Goal: Task Accomplishment & Management: Manage account settings

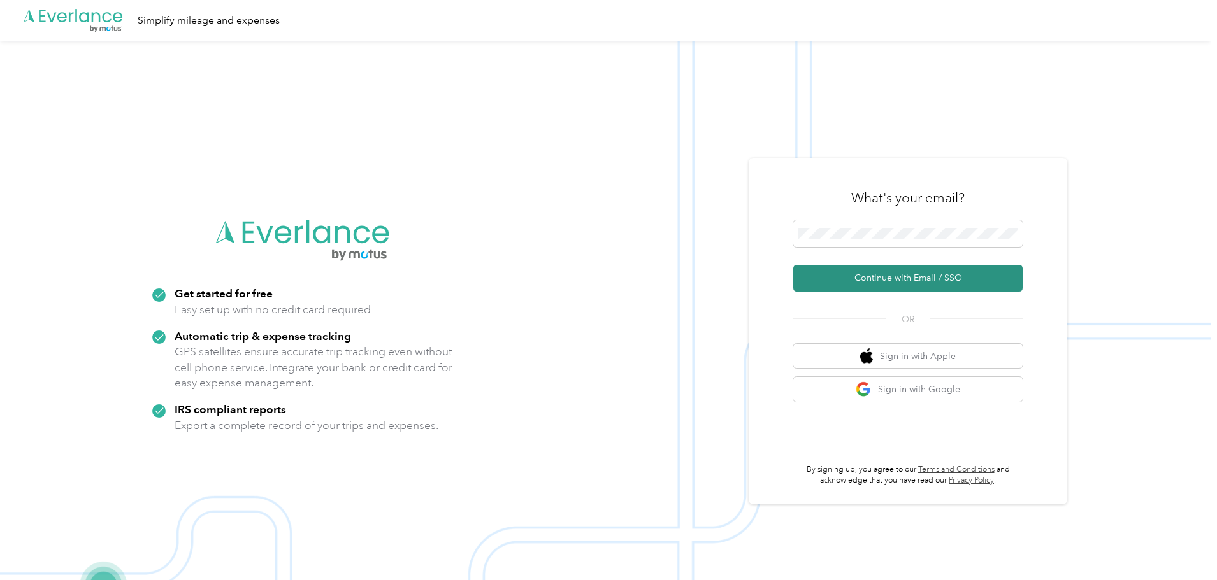
click at [898, 276] on button "Continue with Email / SSO" at bounding box center [907, 278] width 229 height 27
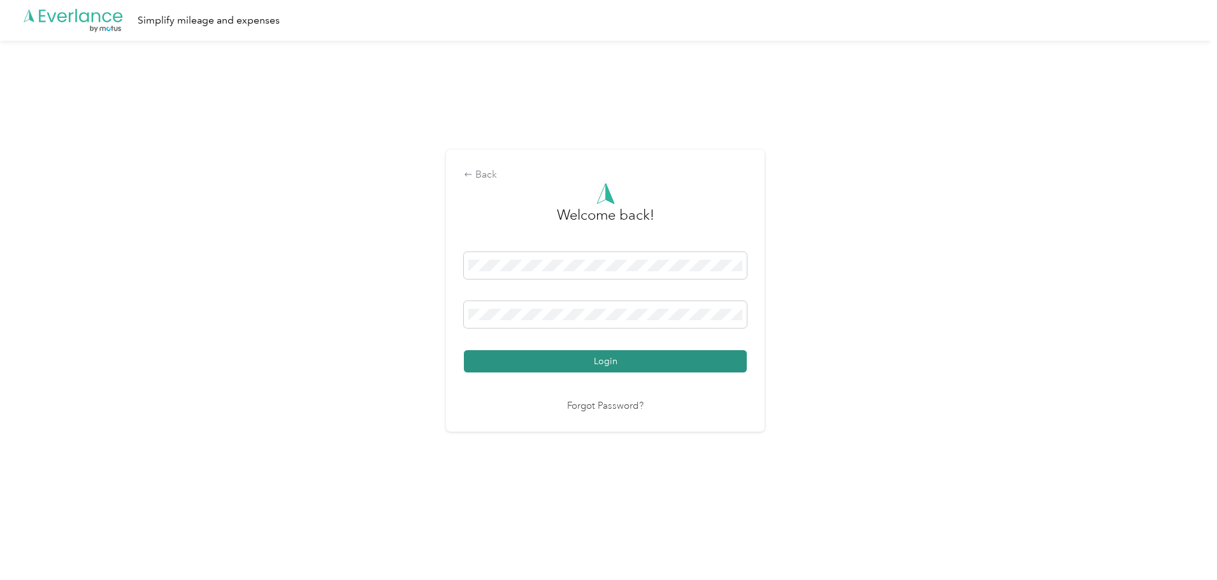
click at [576, 357] on button "Login" at bounding box center [605, 361] width 283 height 22
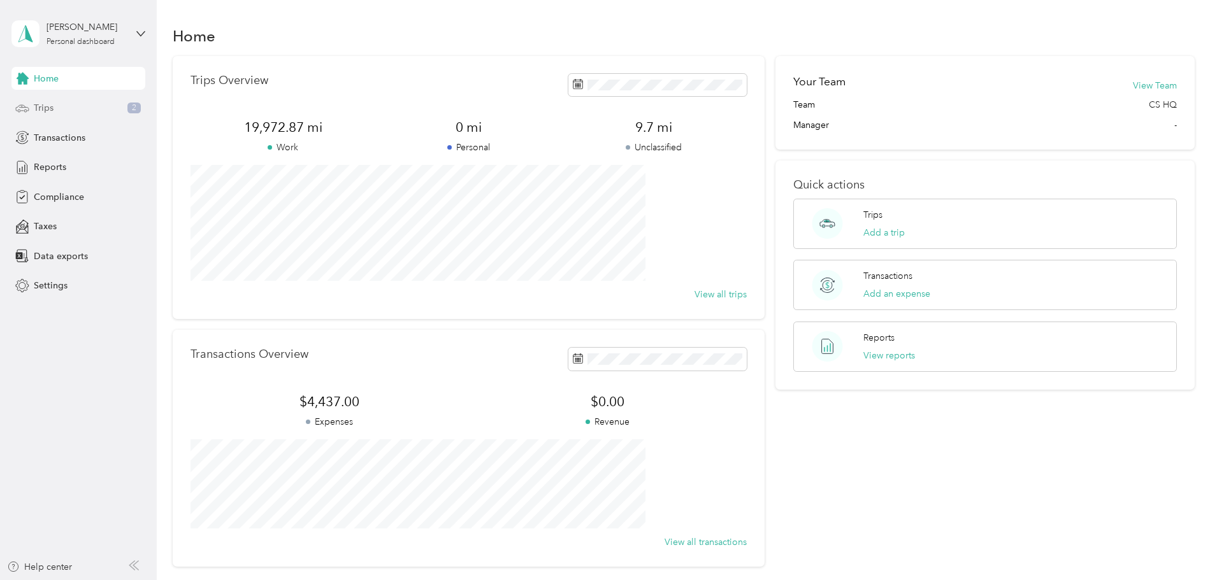
click at [100, 108] on div "Trips 2" at bounding box center [78, 108] width 134 height 23
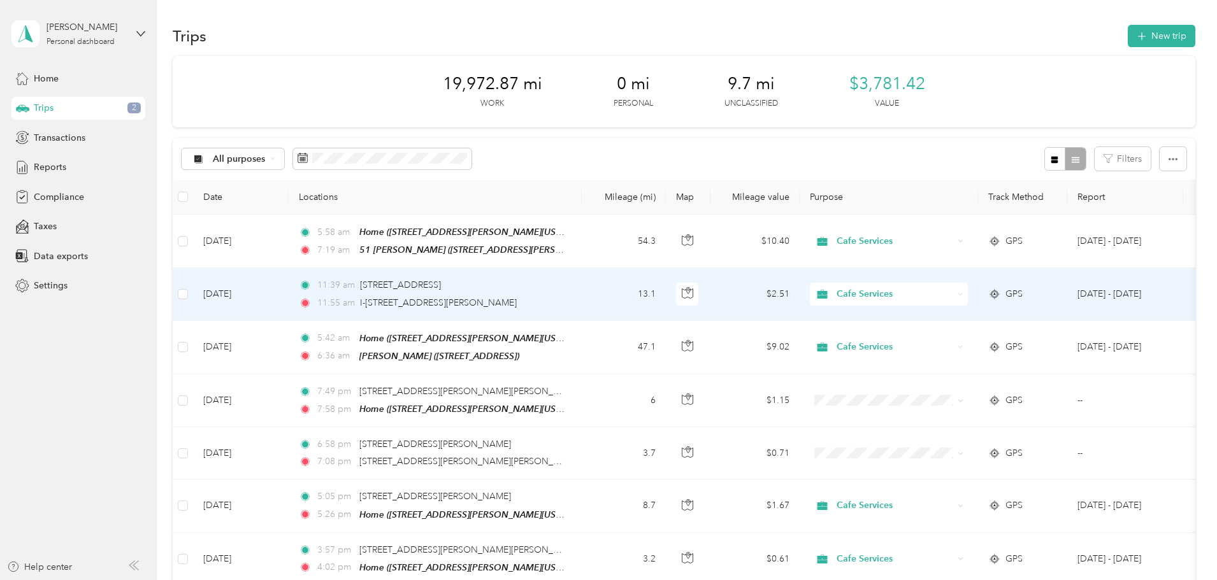
click at [582, 321] on td "5:42 am Home ([STREET_ADDRESS][PERSON_NAME][US_STATE]) 6:36 am Jordan's ([STREE…" at bounding box center [435, 348] width 293 height 54
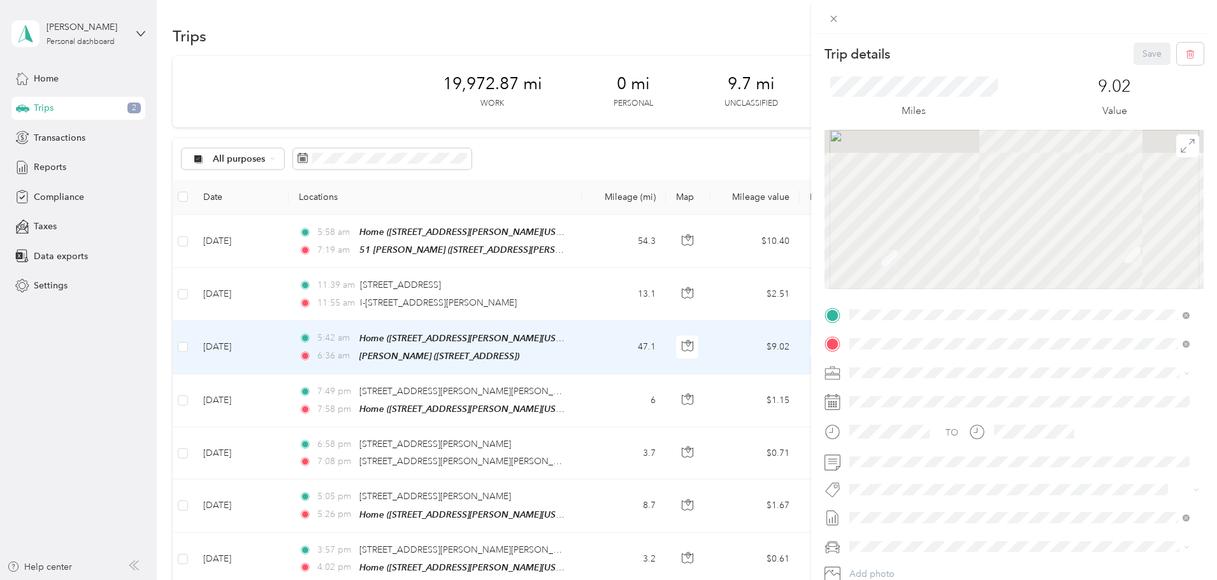
click at [206, 258] on div "Trip details Save This trip cannot be edited because it is either under review,…" at bounding box center [608, 290] width 1217 height 580
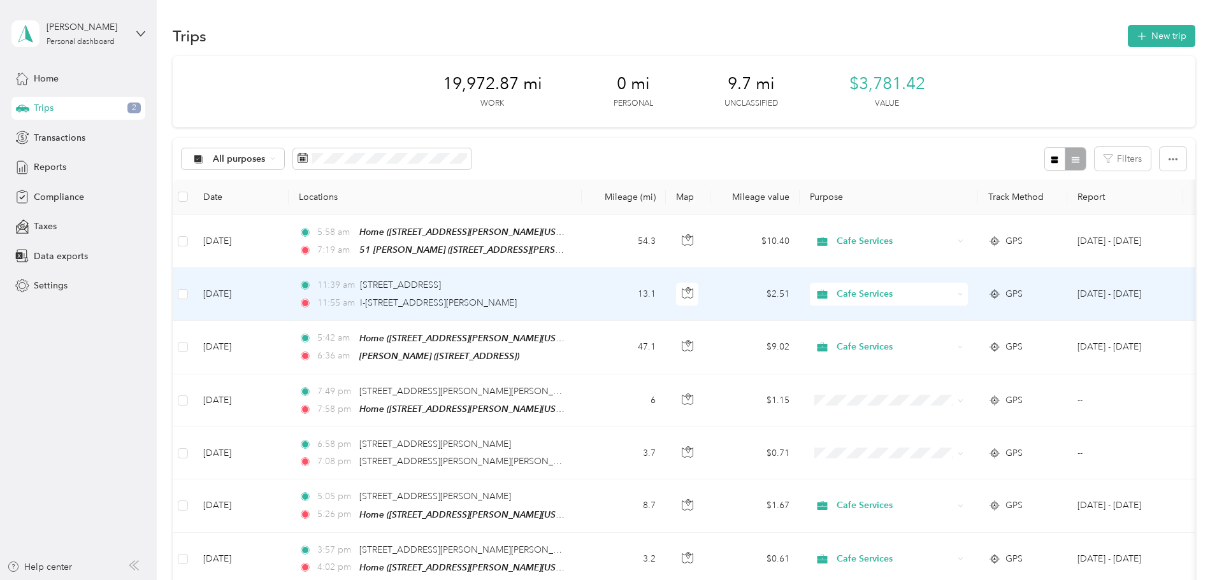
click at [566, 296] on div "11:55 am I-495 N, [GEOGRAPHIC_DATA], [GEOGRAPHIC_DATA], [GEOGRAPHIC_DATA]" at bounding box center [433, 303] width 268 height 14
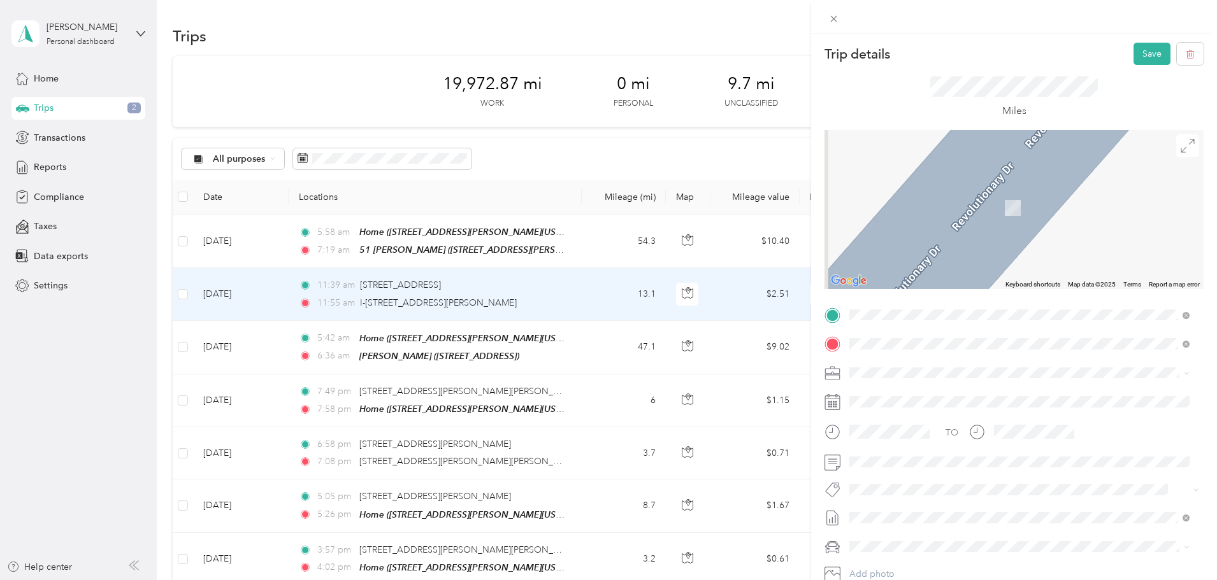
click at [918, 391] on div "Home" at bounding box center [972, 394] width 198 height 11
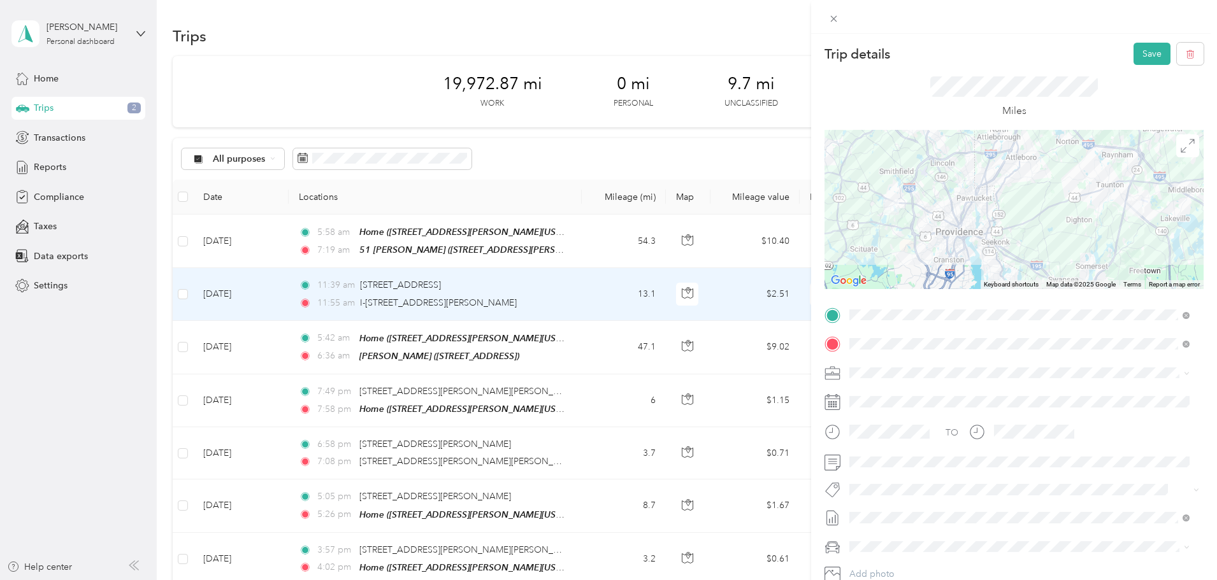
click at [266, 295] on div "Trip details Save This trip cannot be edited because it is either under review,…" at bounding box center [608, 290] width 1217 height 580
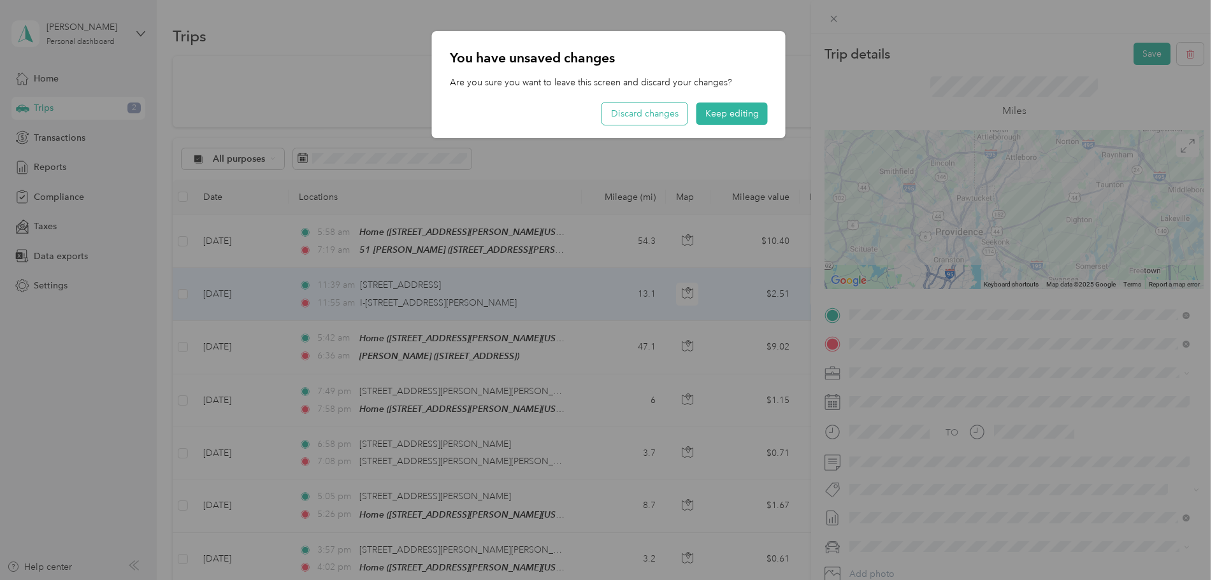
click at [639, 110] on button "Discard changes" at bounding box center [644, 114] width 85 height 22
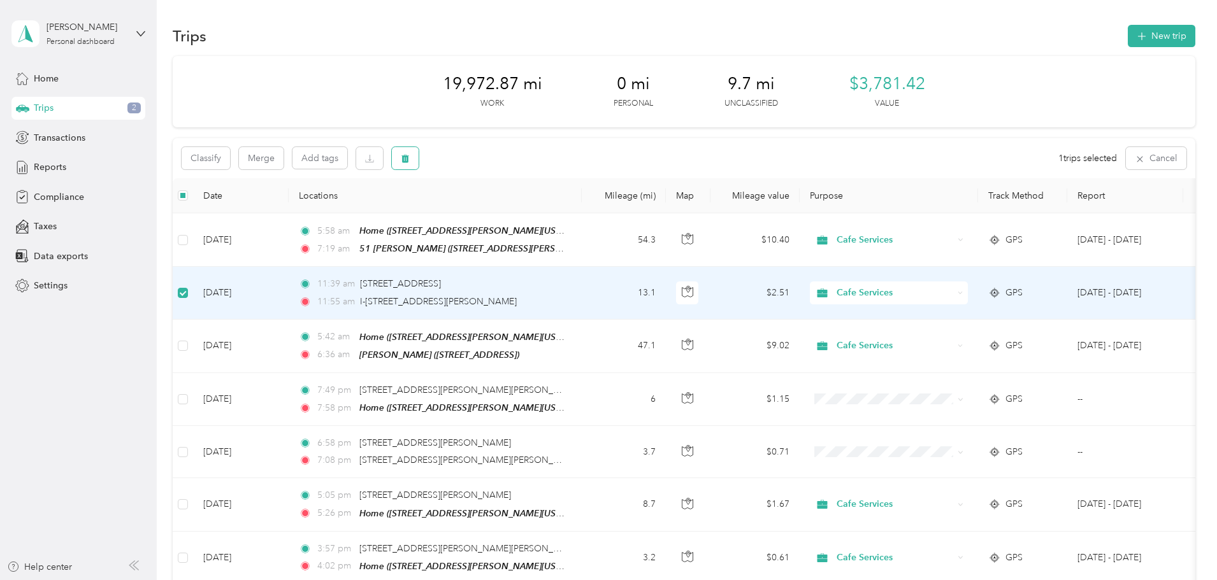
click at [419, 149] on button "button" at bounding box center [405, 158] width 27 height 22
click at [583, 208] on button "Yes" at bounding box center [585, 211] width 25 height 20
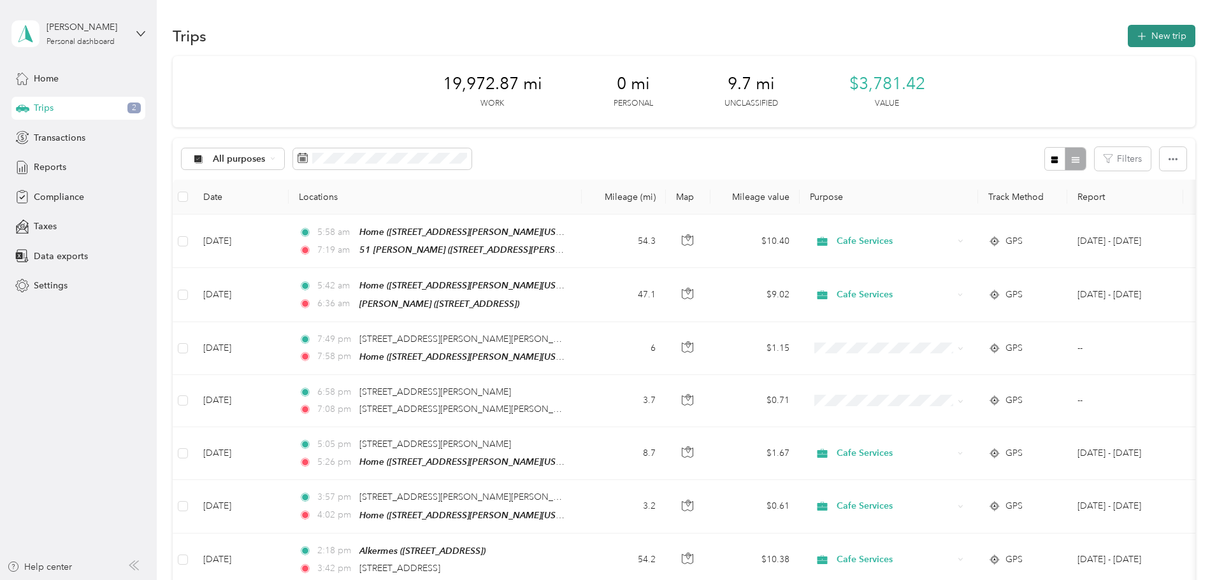
click at [1128, 35] on button "New trip" at bounding box center [1162, 36] width 68 height 22
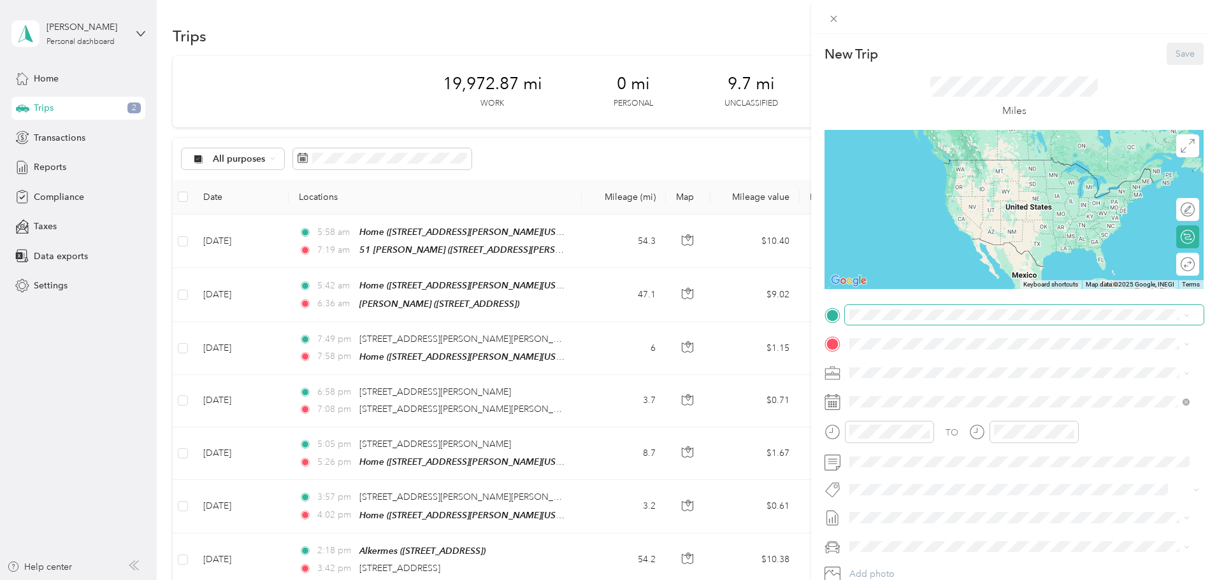
click at [957, 308] on span at bounding box center [1024, 315] width 359 height 20
click at [926, 379] on span "[STREET_ADDRESS]" at bounding box center [913, 380] width 81 height 11
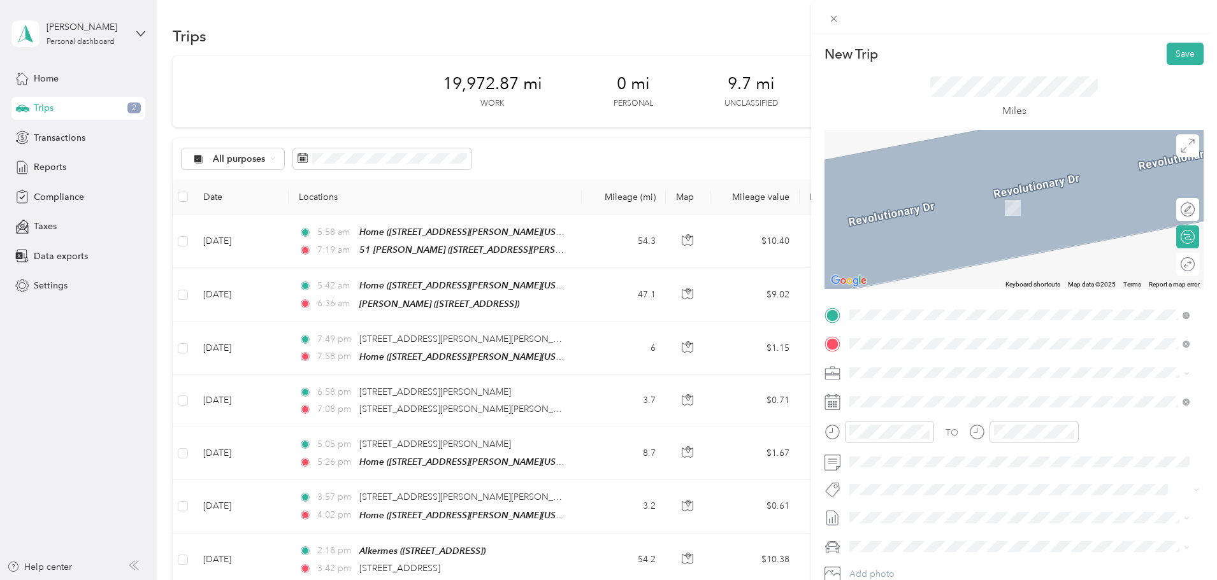
click at [883, 398] on strong "Home" at bounding box center [885, 394] width 25 height 11
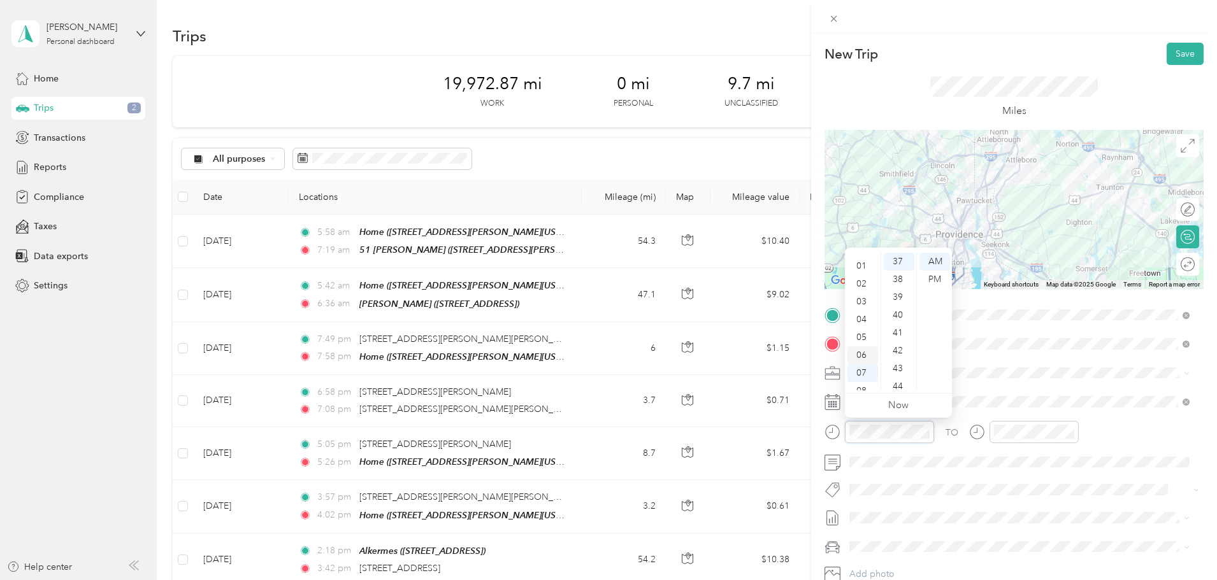
scroll to position [13, 0]
click at [865, 266] on div "01" at bounding box center [862, 267] width 31 height 18
click at [935, 273] on div "PM" at bounding box center [934, 280] width 31 height 18
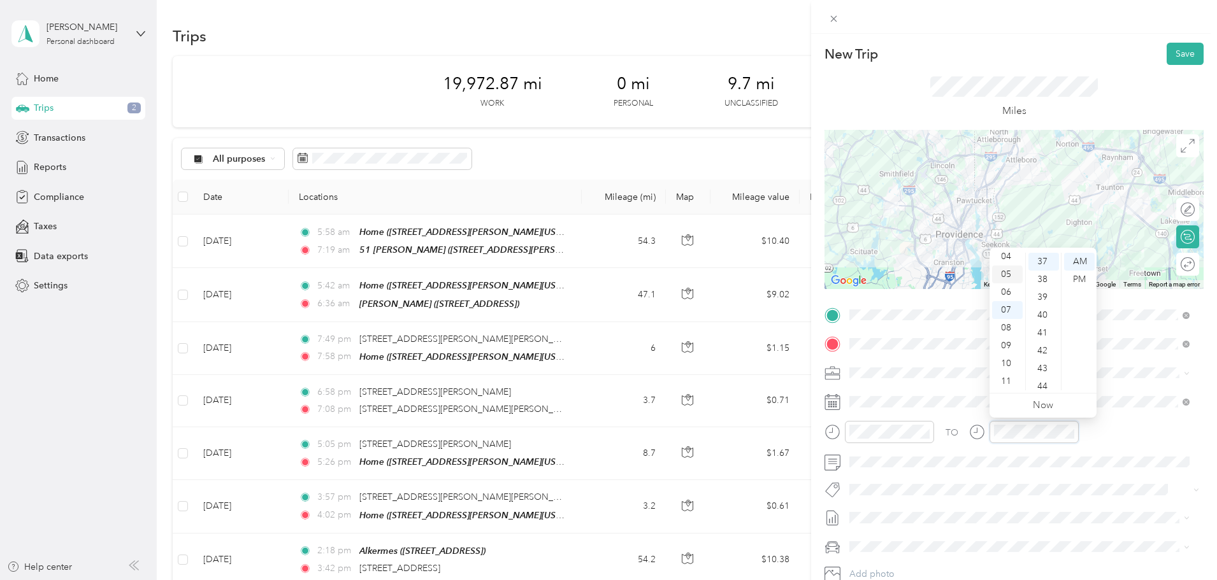
scroll to position [13, 0]
click at [1006, 287] on div "02" at bounding box center [1007, 285] width 31 height 18
click at [1039, 282] on div "38" at bounding box center [1043, 280] width 31 height 18
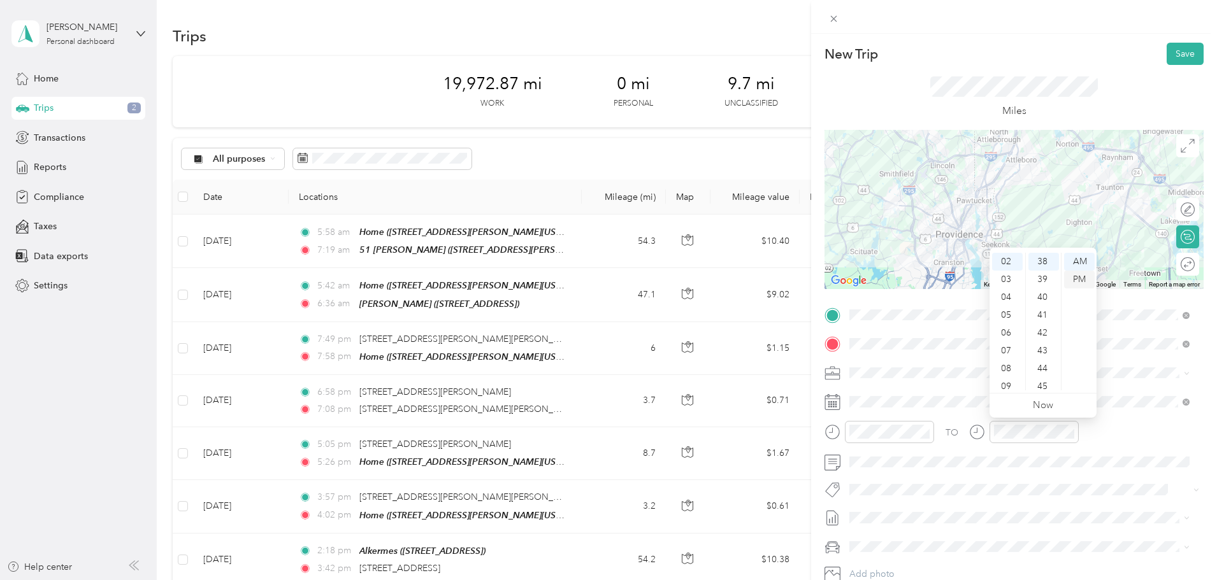
click at [1077, 275] on div "PM" at bounding box center [1079, 280] width 31 height 18
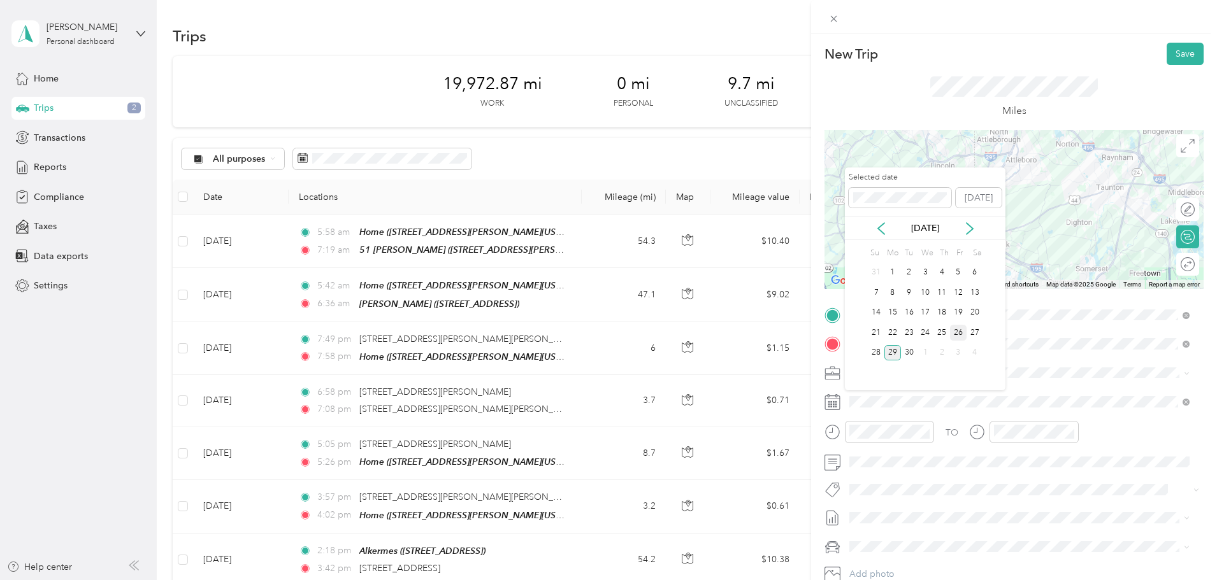
click at [956, 336] on div "26" at bounding box center [958, 333] width 17 height 16
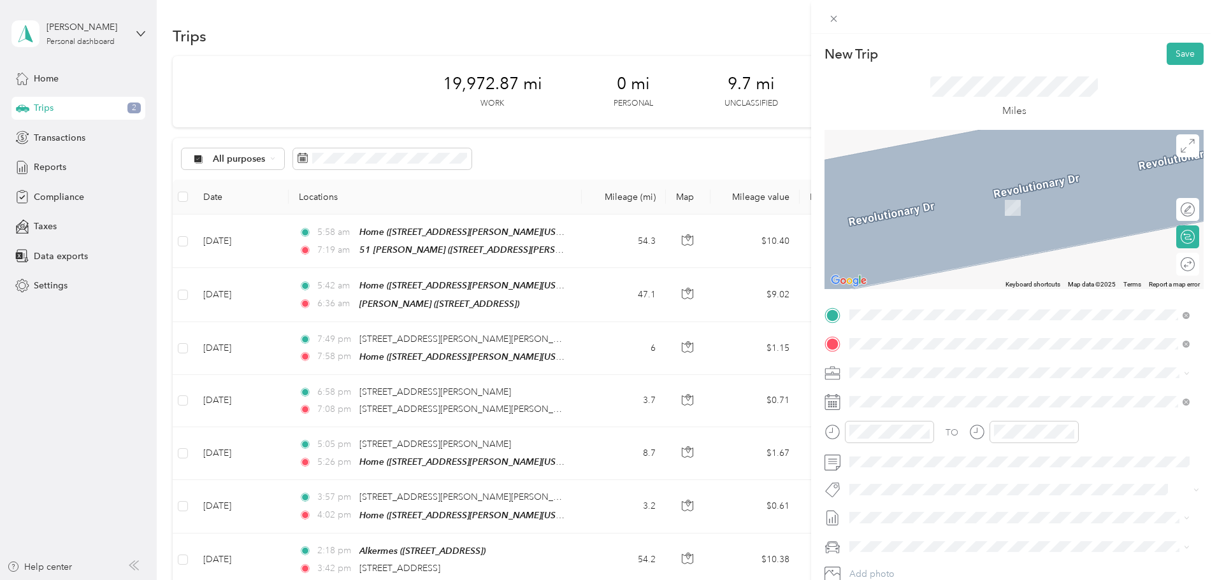
click at [1037, 387] on div "Arbella [STREET_ADDRESS]" at bounding box center [1019, 402] width 331 height 31
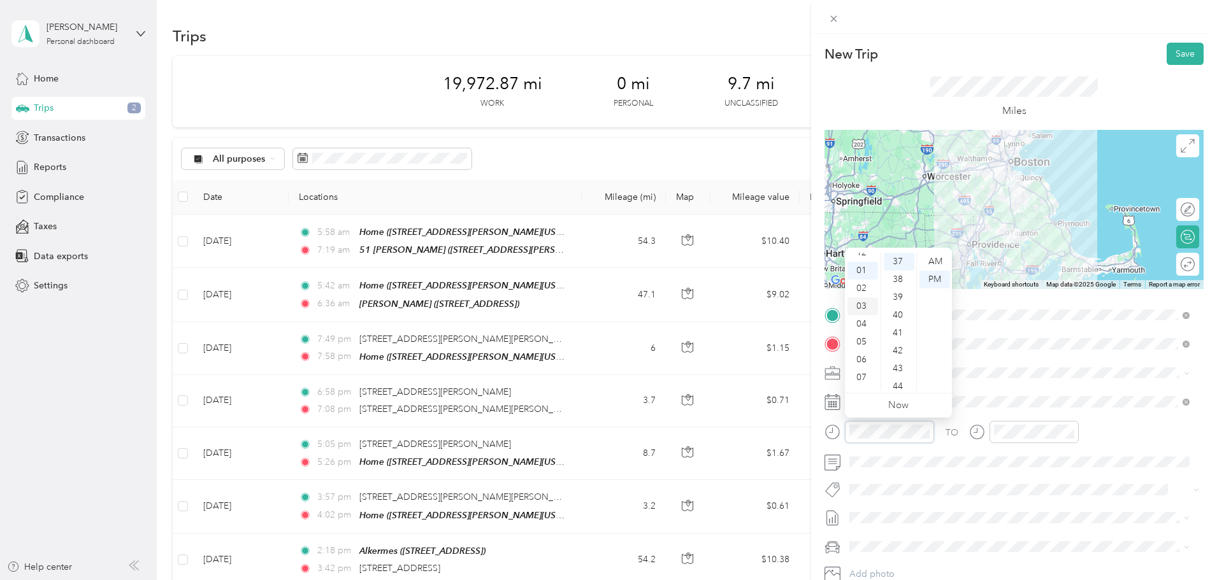
scroll to position [0, 0]
click at [935, 259] on div "AM" at bounding box center [934, 262] width 31 height 18
click at [864, 379] on div "11" at bounding box center [862, 382] width 31 height 18
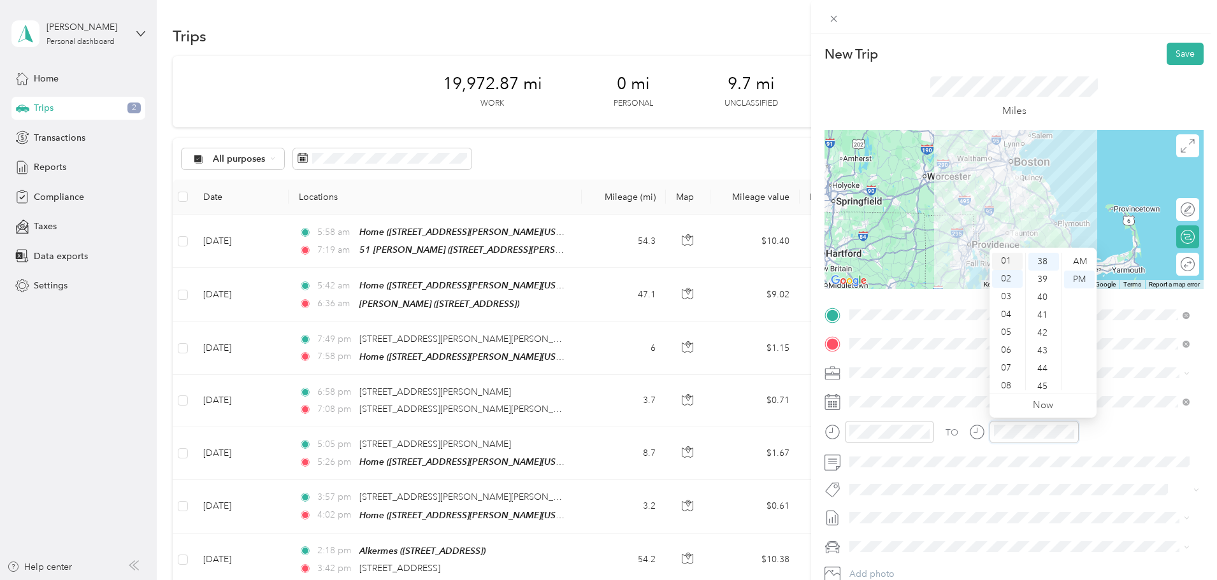
scroll to position [0, 0]
click at [1010, 266] on div "12" at bounding box center [1007, 262] width 31 height 18
click at [1040, 292] on div "04" at bounding box center [1043, 292] width 31 height 18
click at [1173, 51] on button "Save" at bounding box center [1184, 54] width 37 height 22
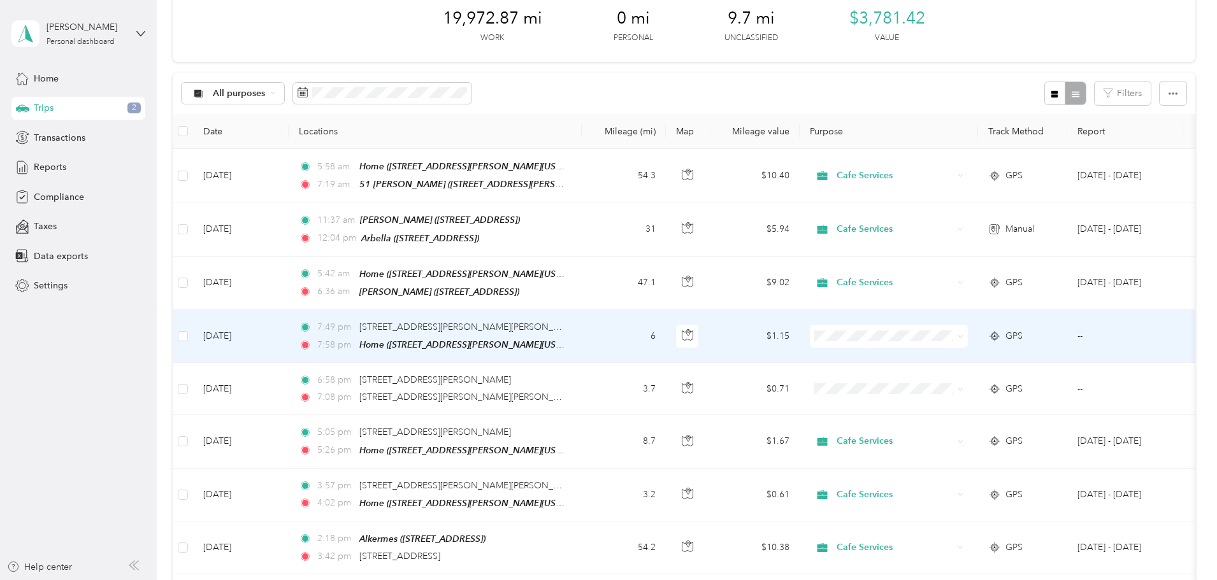
scroll to position [64, 0]
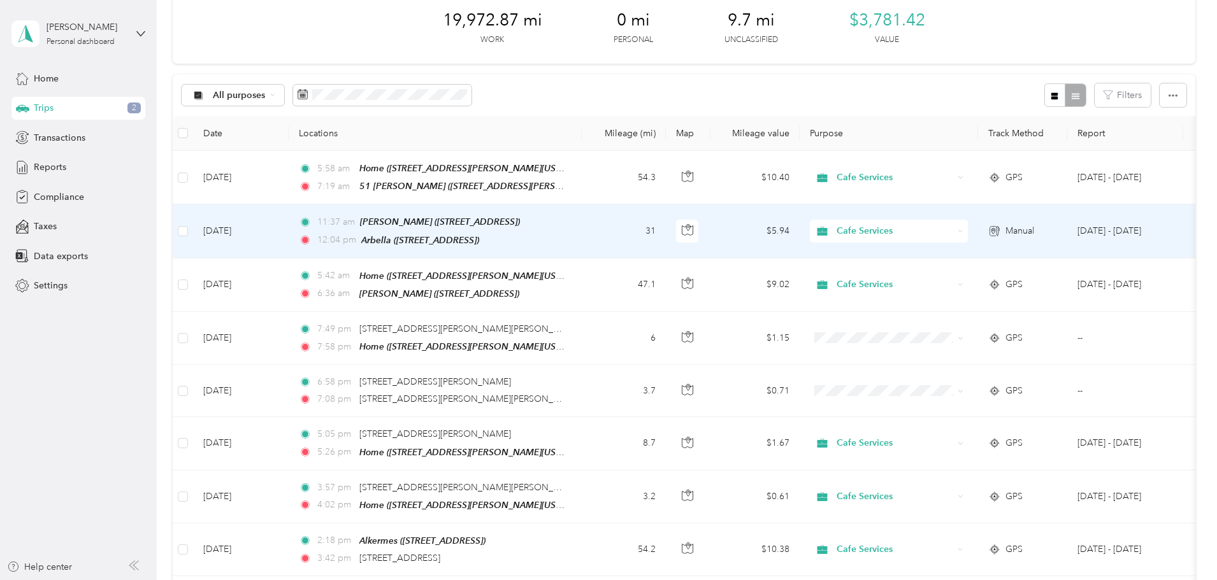
click at [666, 227] on td "31" at bounding box center [624, 232] width 84 height 54
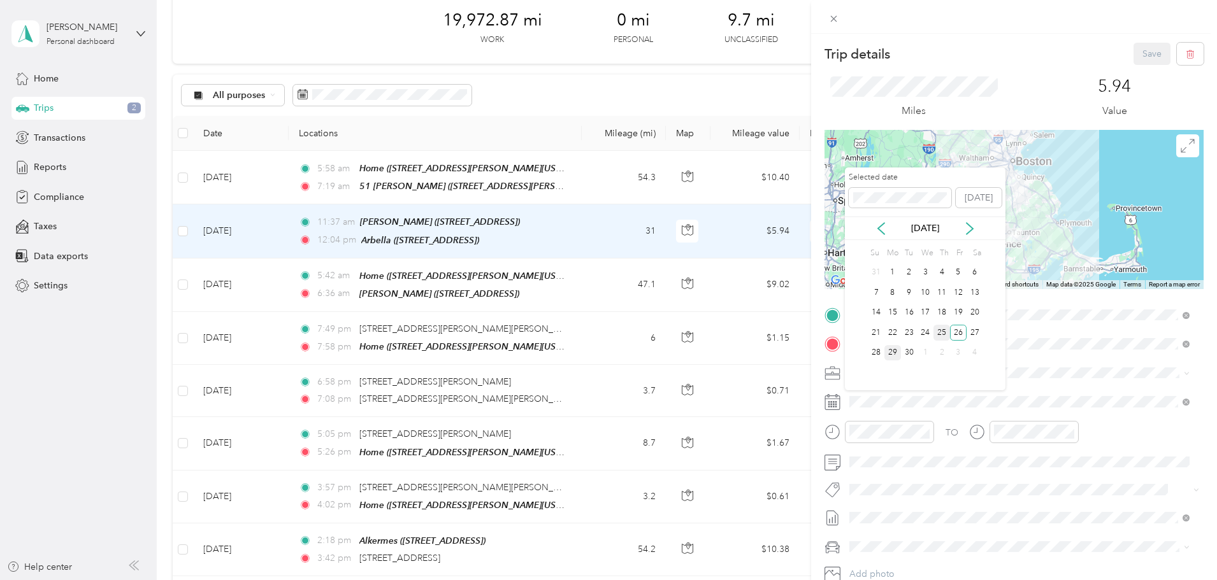
click at [940, 336] on div "25" at bounding box center [941, 333] width 17 height 16
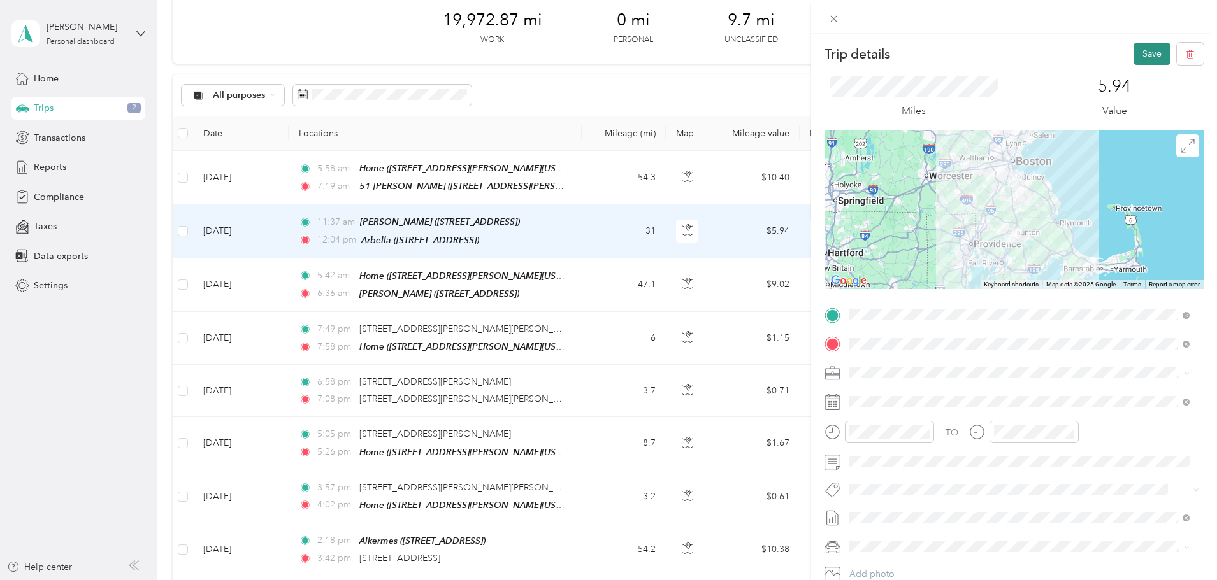
click at [1146, 55] on button "Save" at bounding box center [1151, 54] width 37 height 22
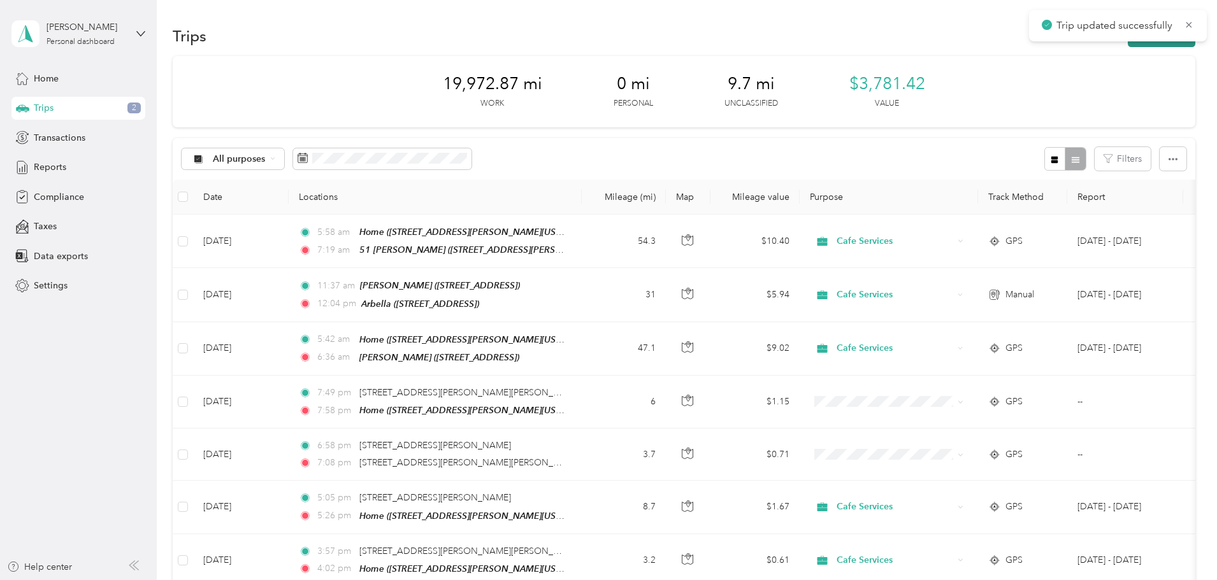
click at [1128, 45] on button "New trip" at bounding box center [1162, 36] width 68 height 22
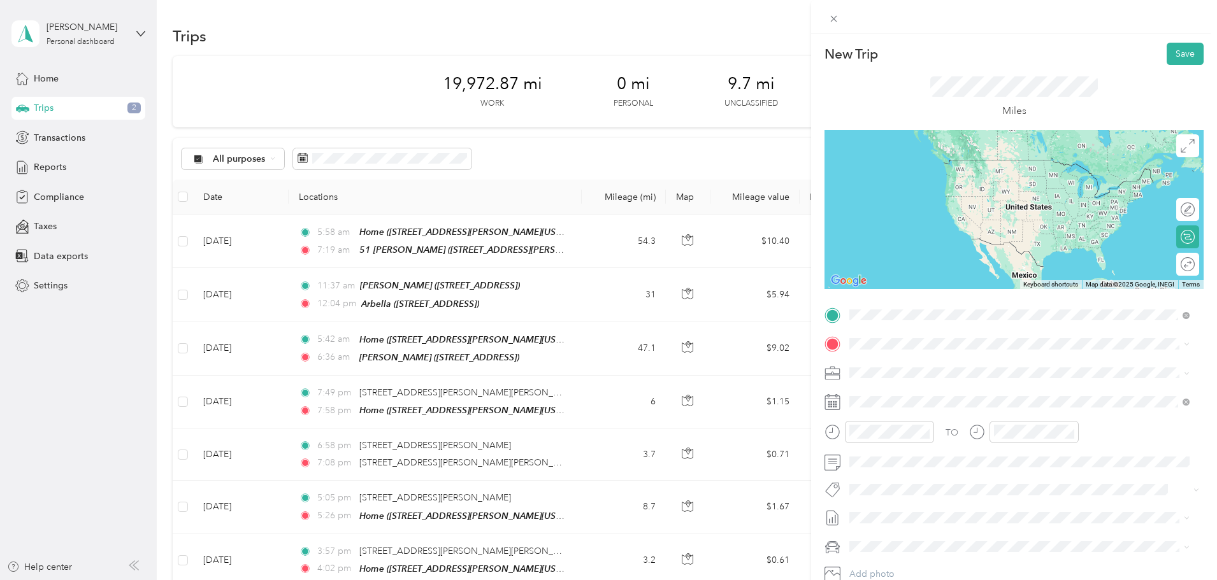
drag, startPoint x: 908, startPoint y: 373, endPoint x: 891, endPoint y: 364, distance: 19.9
click at [908, 373] on div "Arbella [STREET_ADDRESS]" at bounding box center [913, 373] width 81 height 27
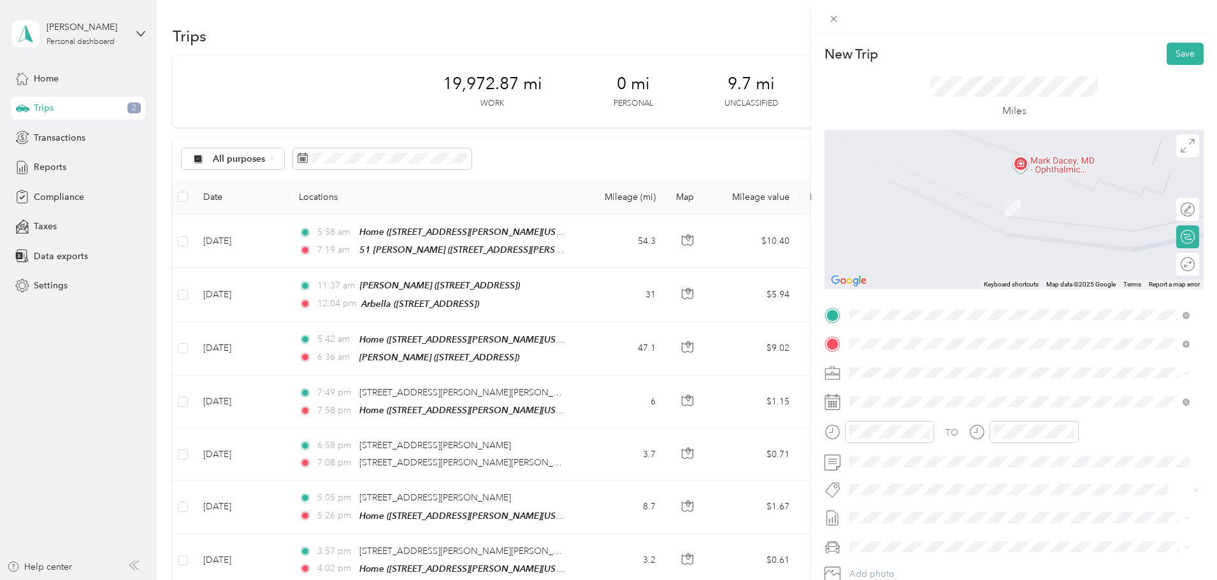
click at [894, 404] on span "[STREET_ADDRESS][PERSON_NAME][US_STATE]" at bounding box center [972, 408] width 198 height 11
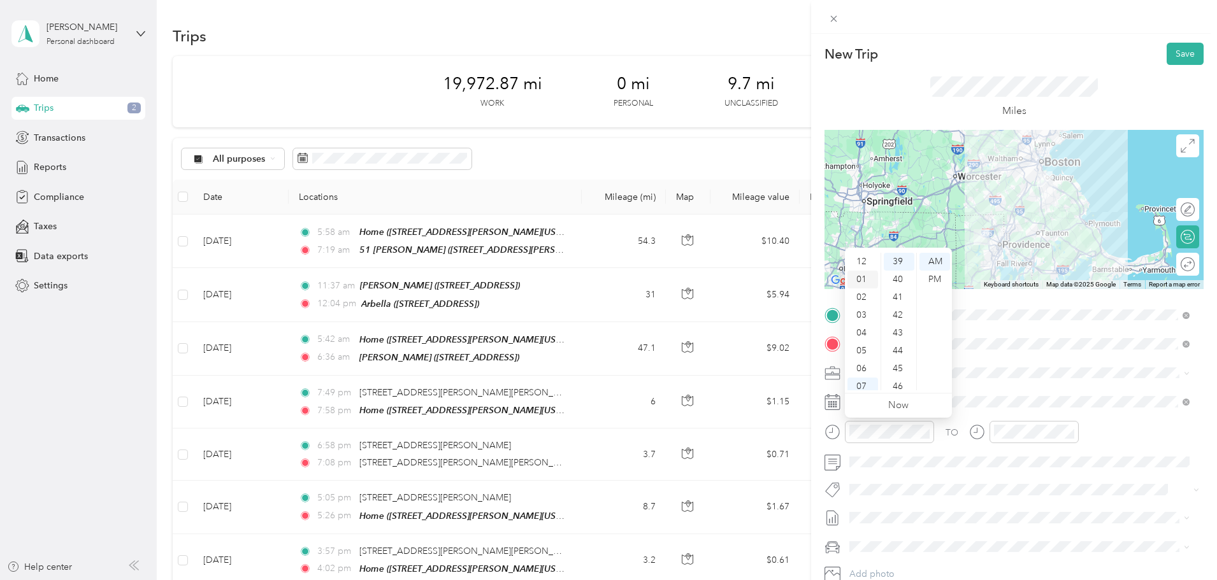
click at [860, 281] on div "01" at bounding box center [862, 280] width 31 height 18
click at [931, 281] on div "PM" at bounding box center [934, 280] width 31 height 18
click at [898, 313] on div "35" at bounding box center [899, 318] width 31 height 18
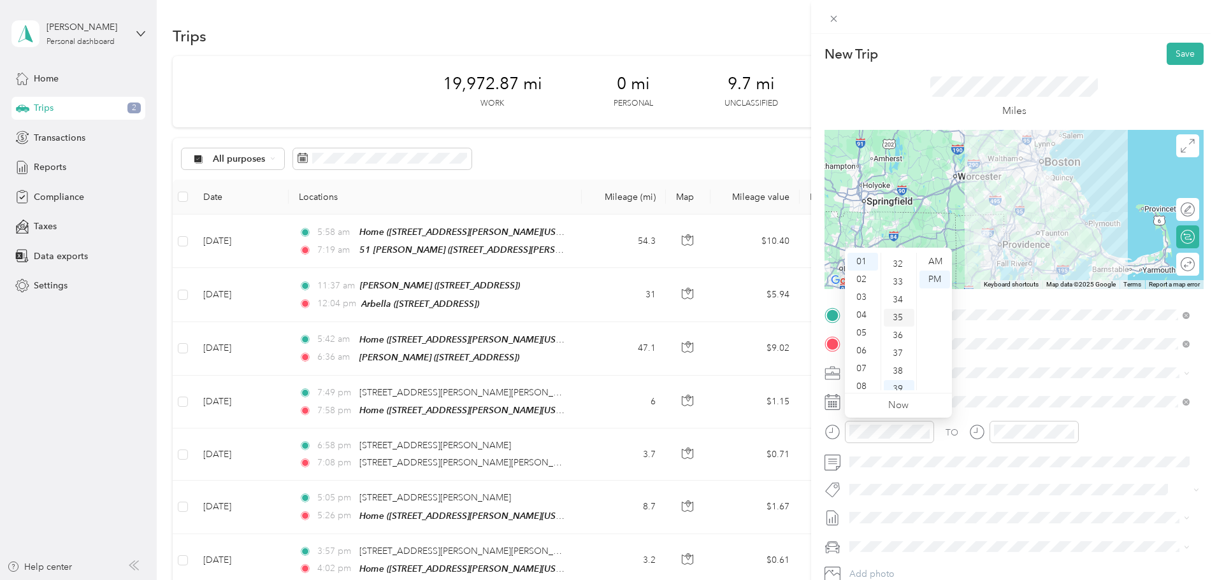
scroll to position [624, 0]
click at [1178, 50] on button "Save" at bounding box center [1184, 54] width 37 height 22
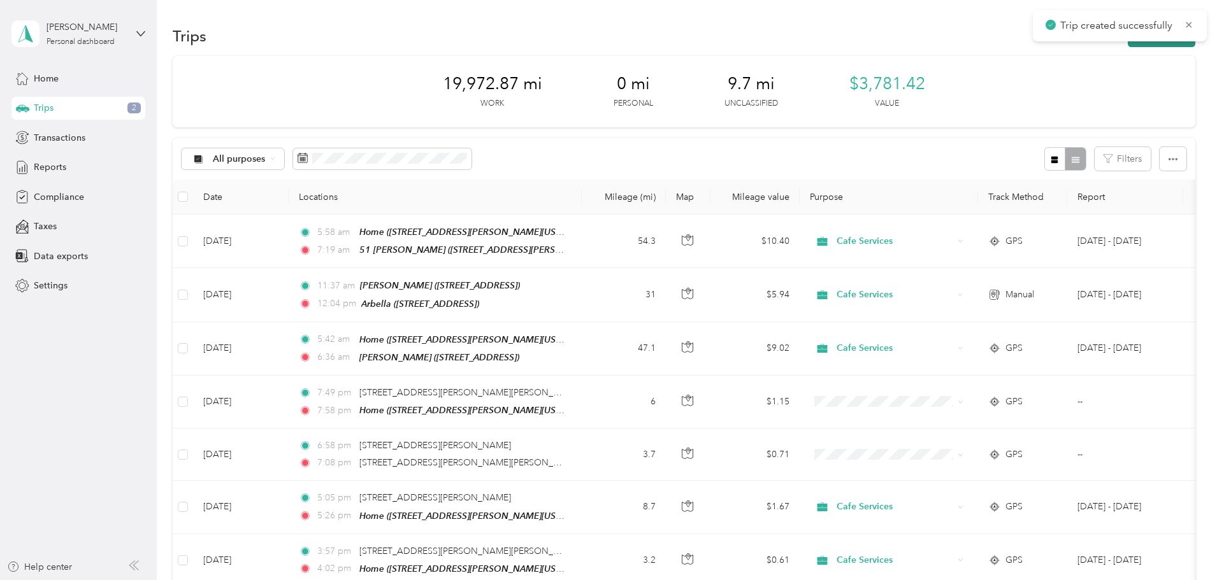
click at [1128, 45] on button "New trip" at bounding box center [1162, 36] width 68 height 22
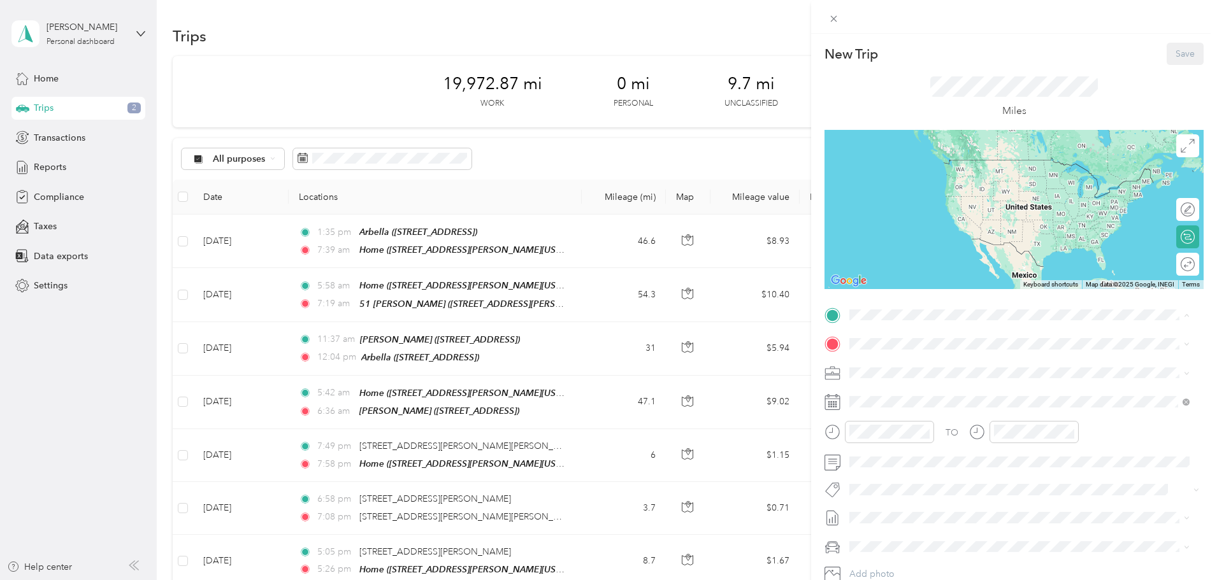
click at [683, 354] on div "New Trip Save This trip cannot be edited because it is either under review, app…" at bounding box center [608, 290] width 1217 height 580
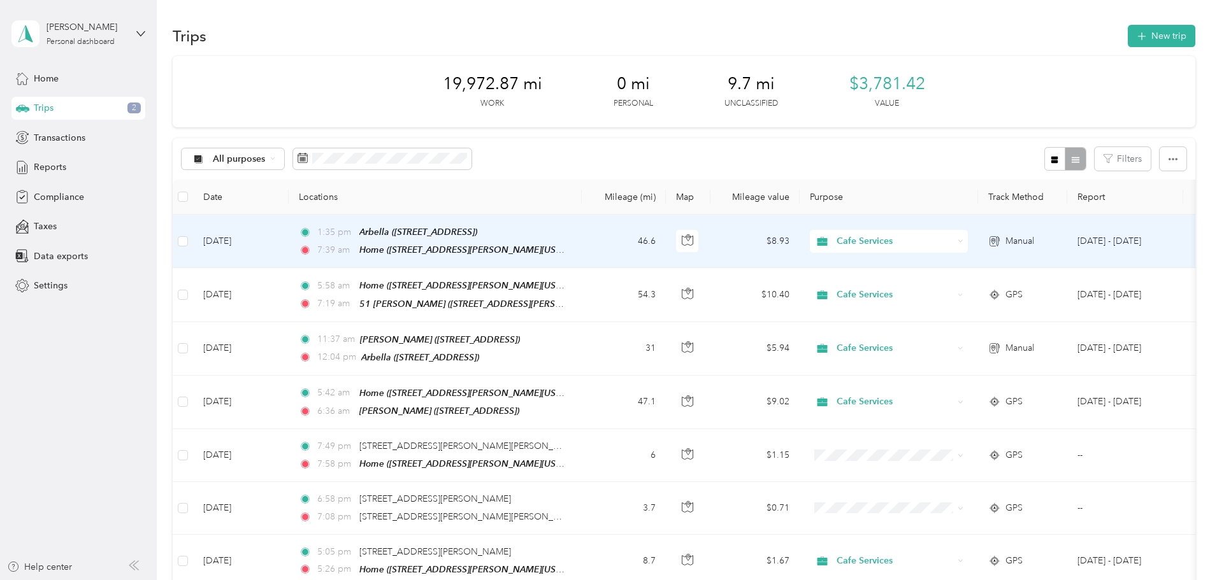
click at [666, 242] on td "46.6" at bounding box center [624, 242] width 84 height 54
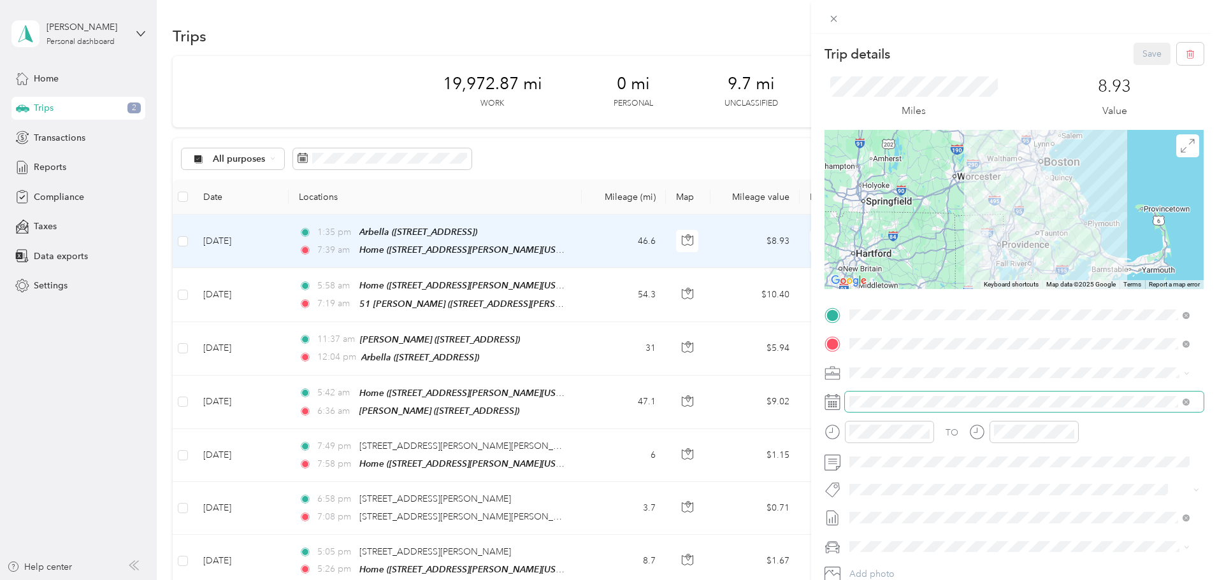
click at [915, 395] on span at bounding box center [1024, 402] width 359 height 20
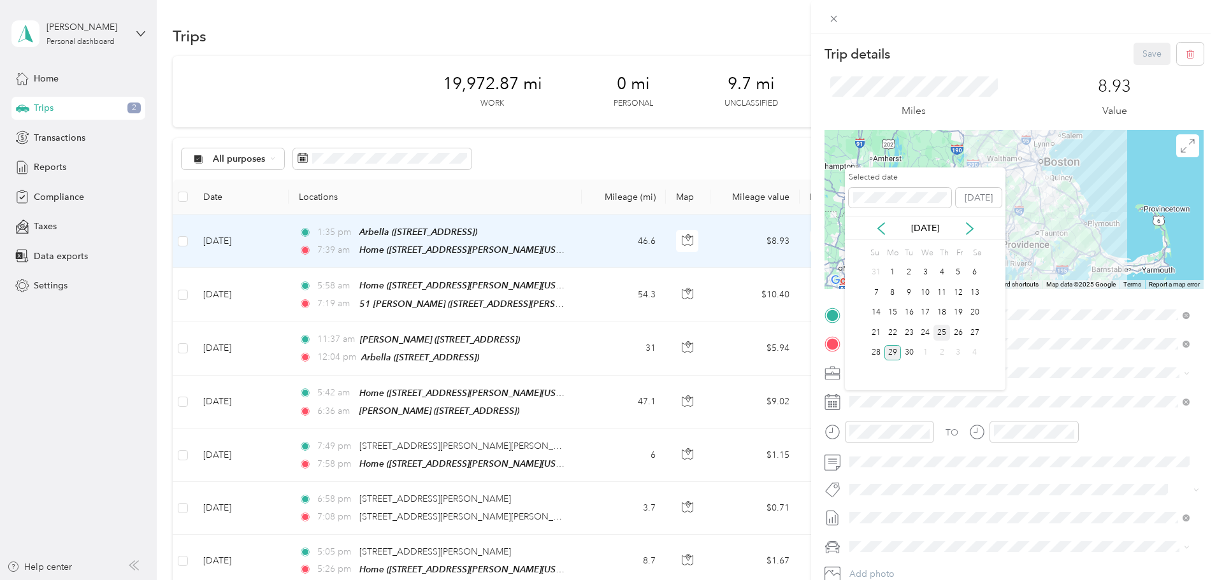
click at [940, 329] on div "25" at bounding box center [941, 333] width 17 height 16
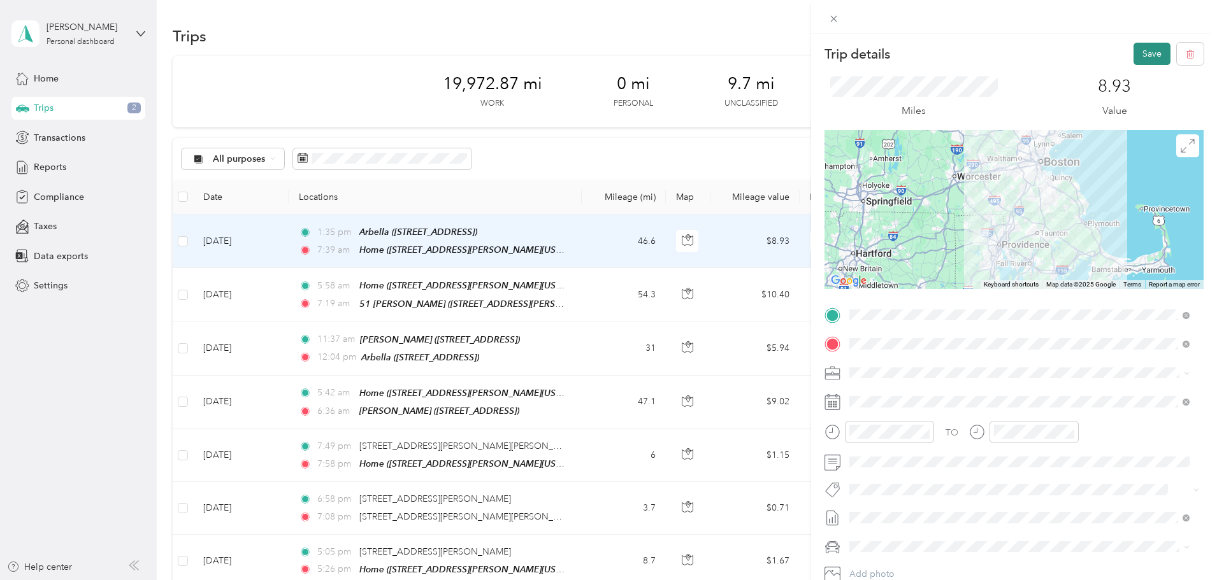
click at [1143, 52] on button "Save" at bounding box center [1151, 54] width 37 height 22
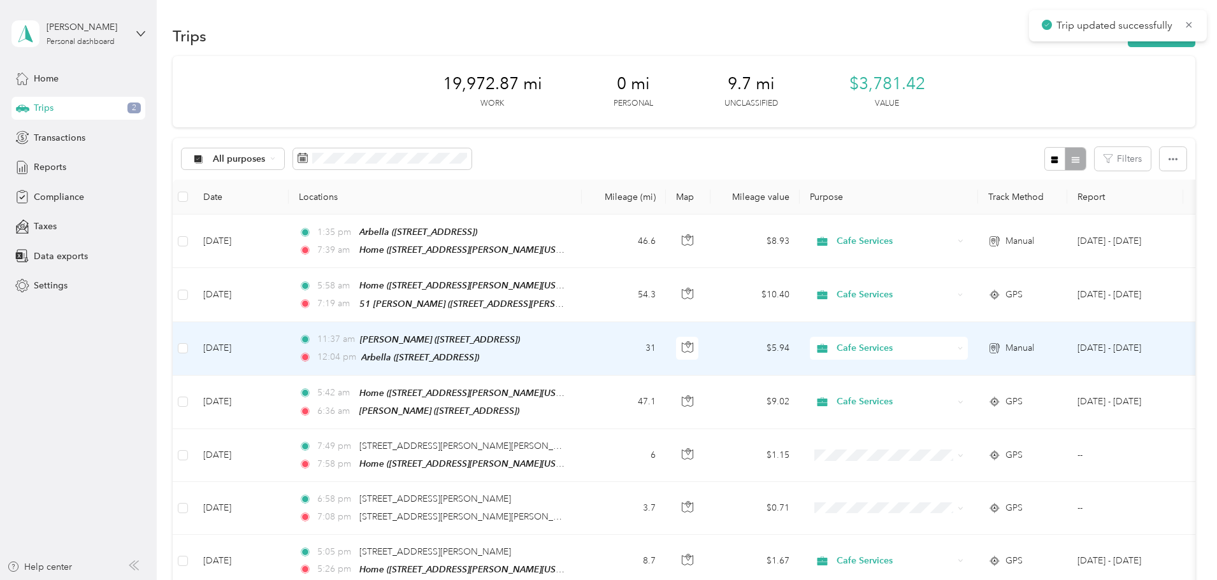
click at [666, 356] on td "31" at bounding box center [624, 349] width 84 height 54
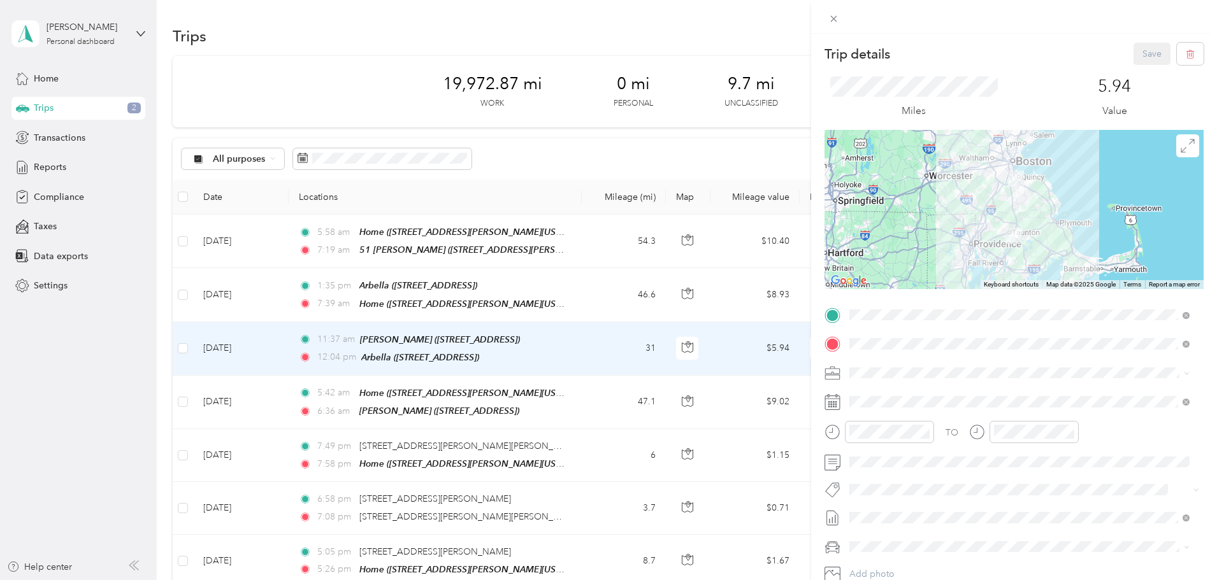
click at [1059, 57] on div "Trip details Save" at bounding box center [1013, 54] width 379 height 22
click at [713, 38] on div "Trip details Save This trip cannot be edited because it is either under review,…" at bounding box center [608, 290] width 1217 height 580
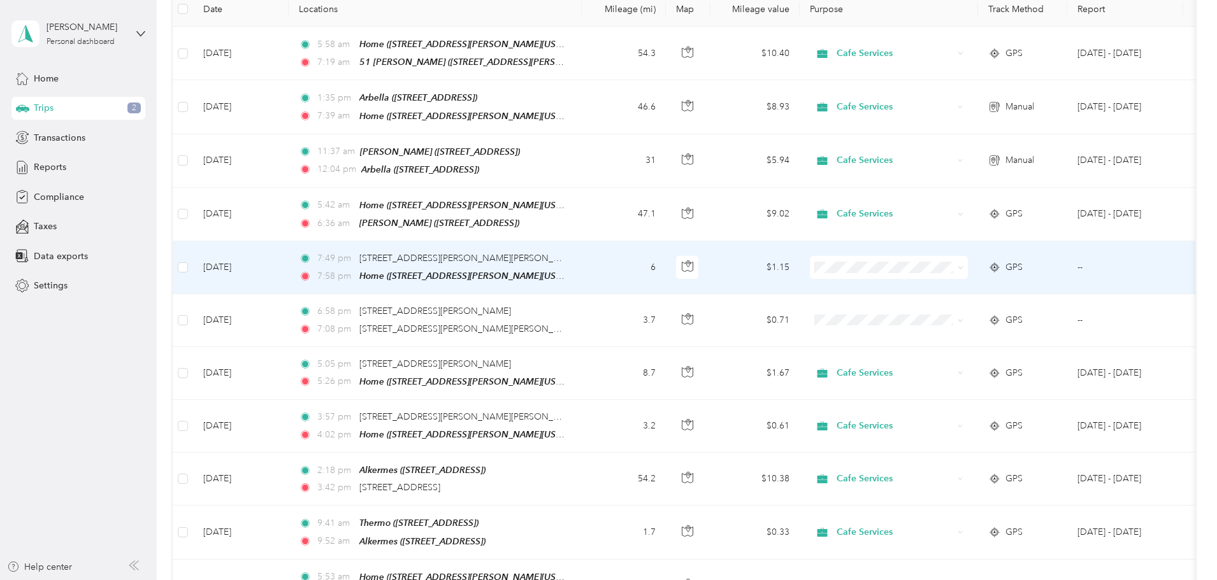
scroll to position [191, 0]
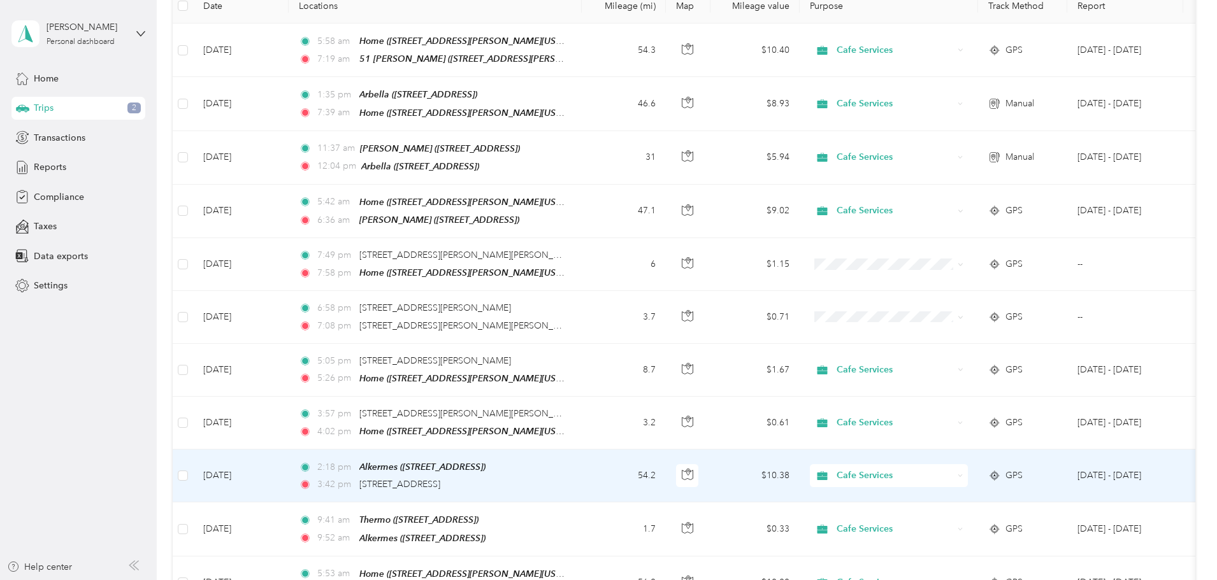
click at [582, 471] on td "2:18 pm Alkermes ([STREET_ADDRESS]) 3:42 pm 2–[STREET_ADDRESS]" at bounding box center [435, 476] width 293 height 53
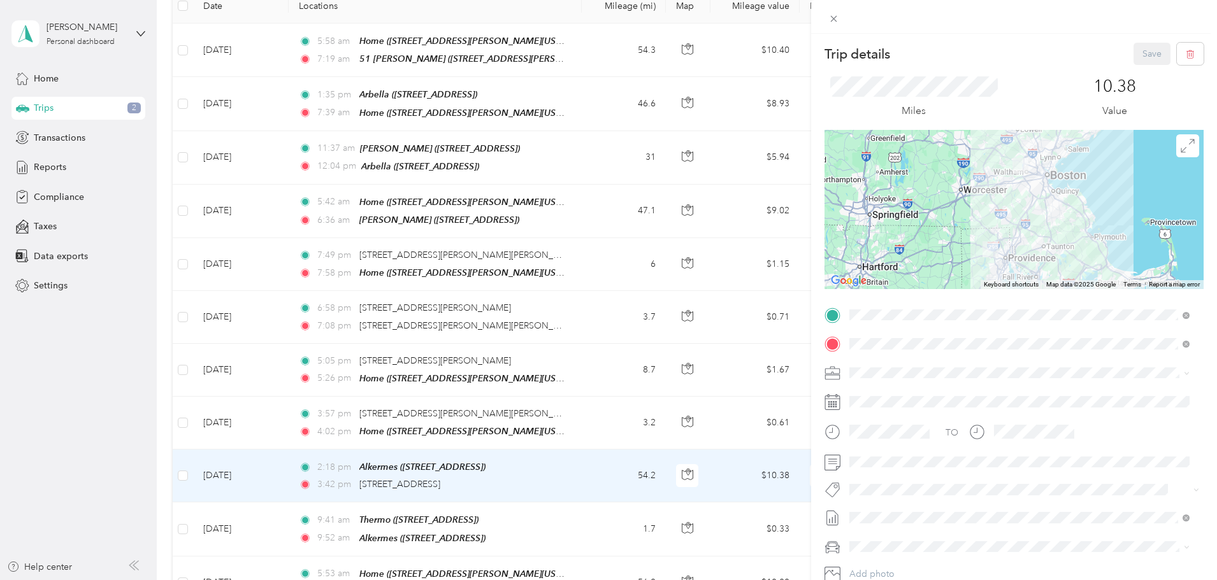
click at [971, 396] on div "Home" at bounding box center [972, 394] width 198 height 11
click at [1138, 56] on button "Save" at bounding box center [1151, 54] width 37 height 22
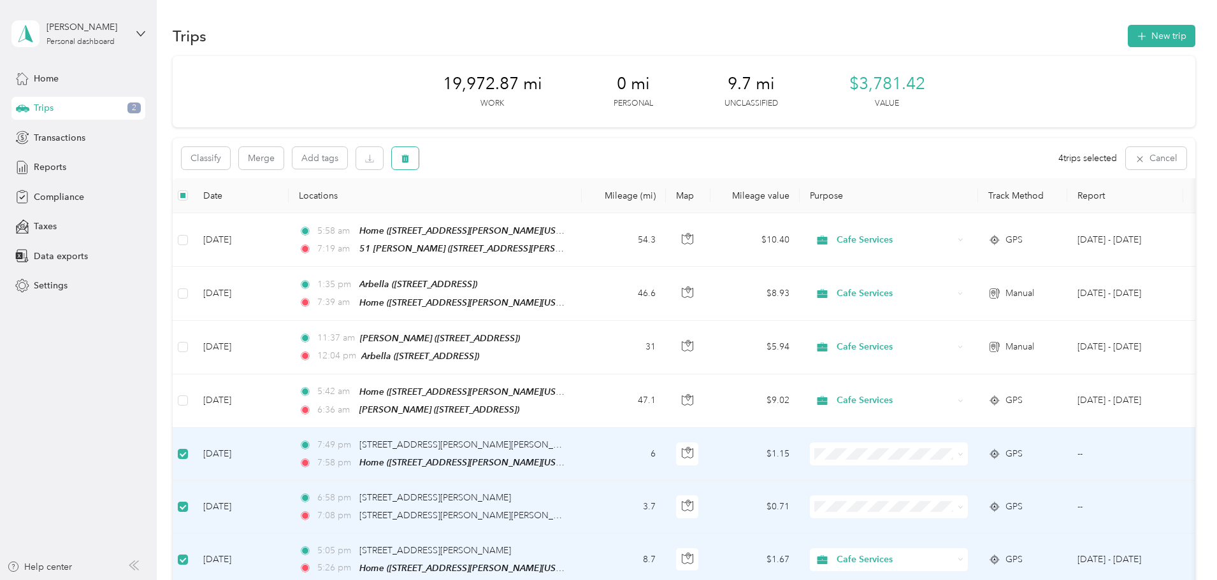
click at [419, 152] on button "button" at bounding box center [405, 158] width 27 height 22
click at [588, 208] on button "Yes" at bounding box center [585, 211] width 25 height 20
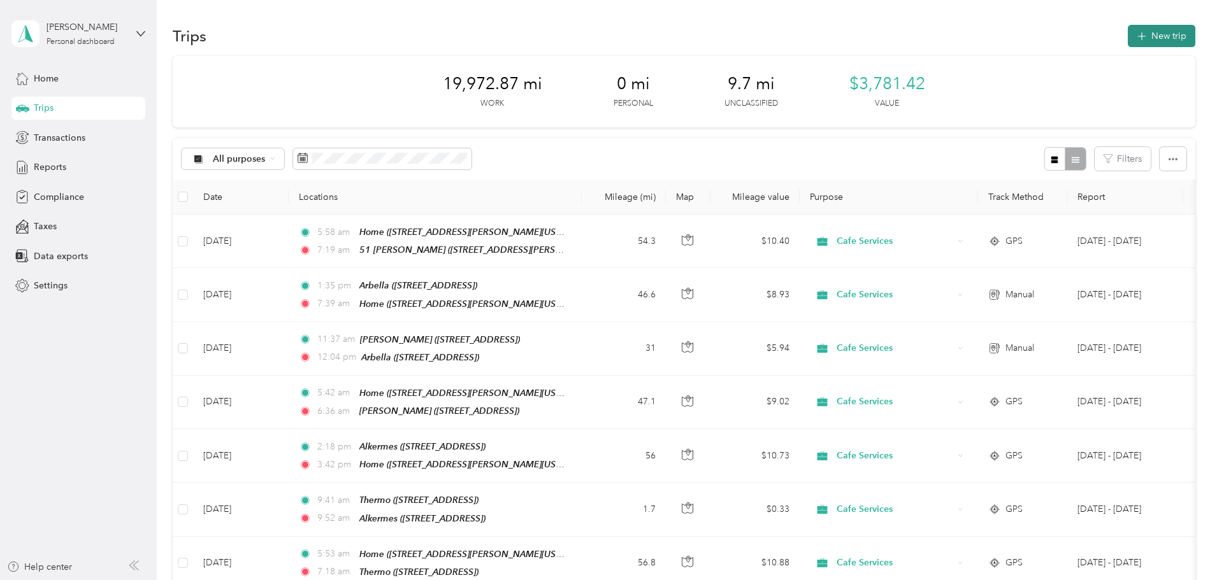
drag, startPoint x: 1070, startPoint y: 39, endPoint x: 1064, endPoint y: 38, distance: 6.5
click at [1128, 38] on button "New trip" at bounding box center [1162, 36] width 68 height 22
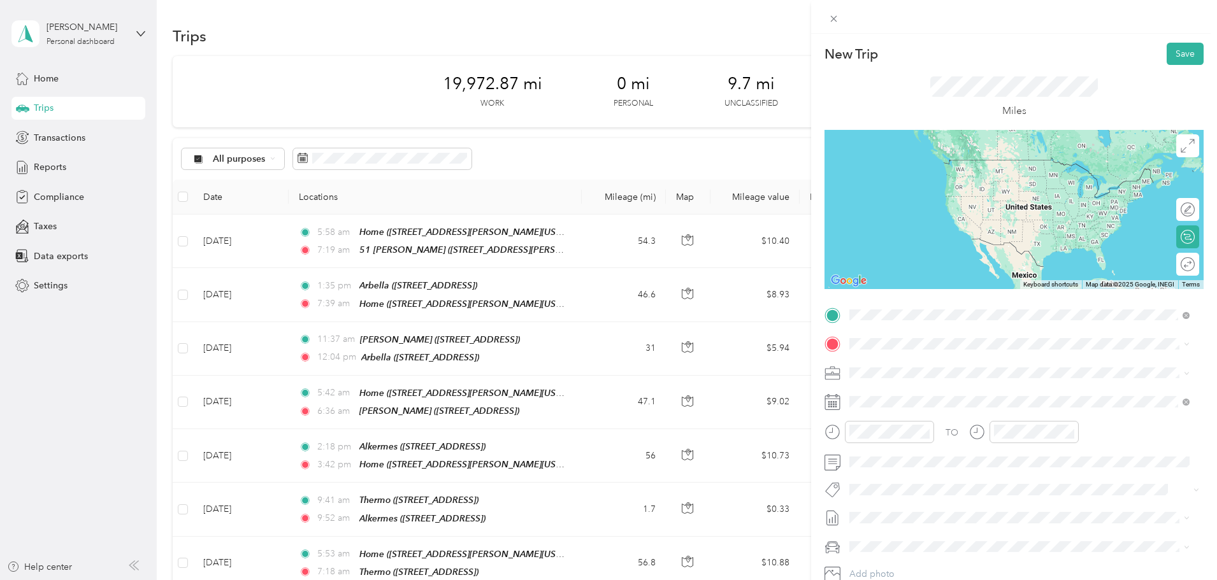
click at [917, 381] on span "[STREET_ADDRESS][PERSON_NAME][US_STATE]" at bounding box center [972, 380] width 198 height 11
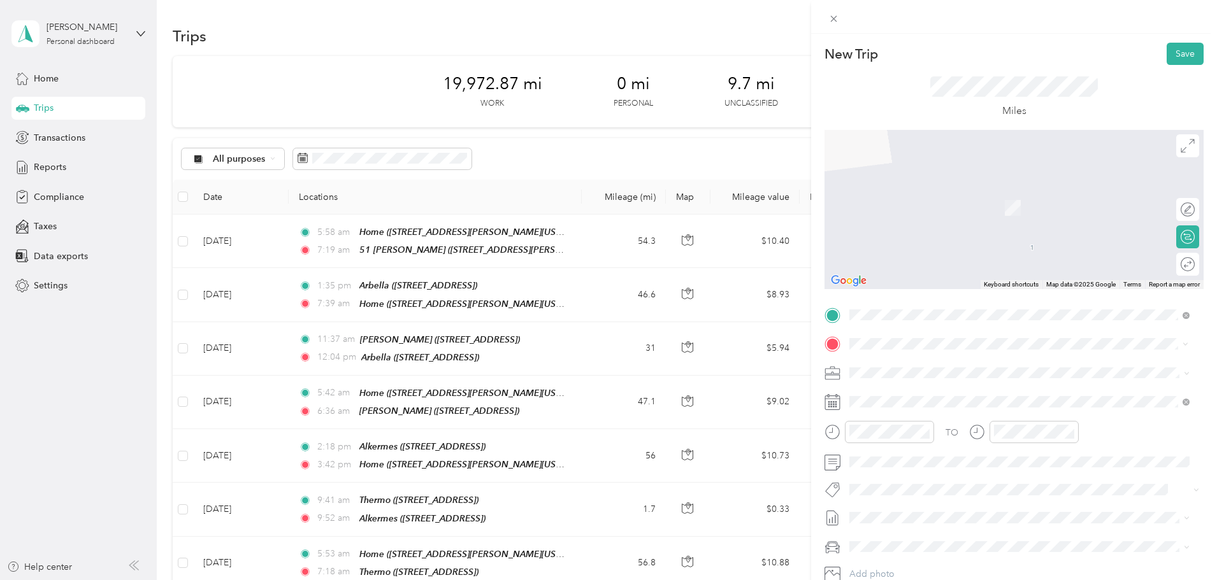
click at [900, 398] on strong "51 [PERSON_NAME]" at bounding box center [917, 394] width 89 height 11
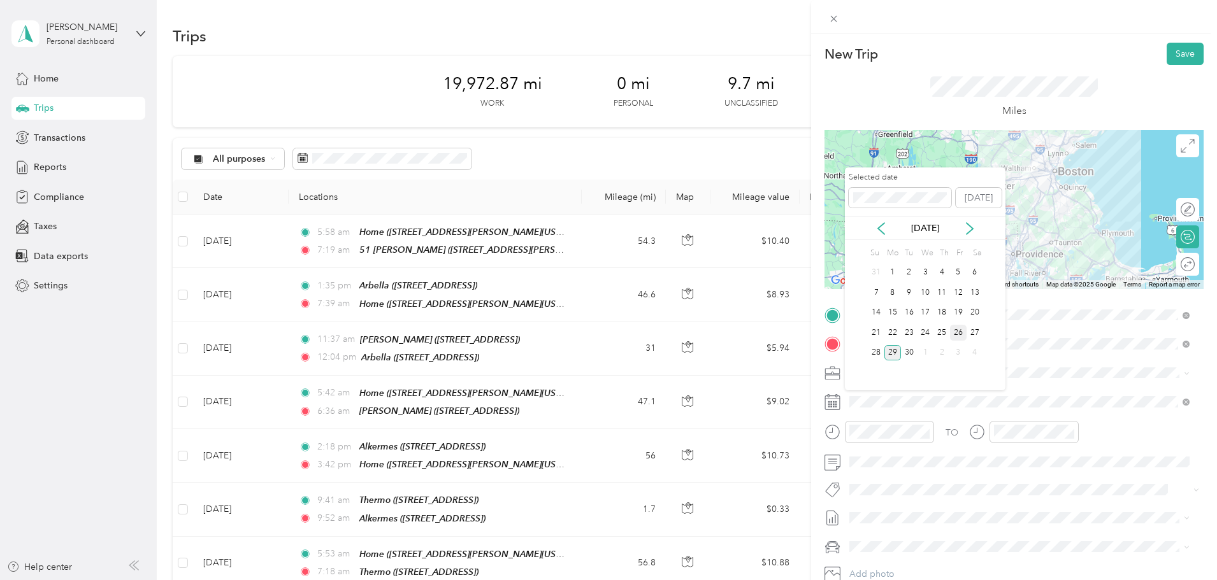
click at [958, 333] on div "26" at bounding box center [958, 333] width 17 height 16
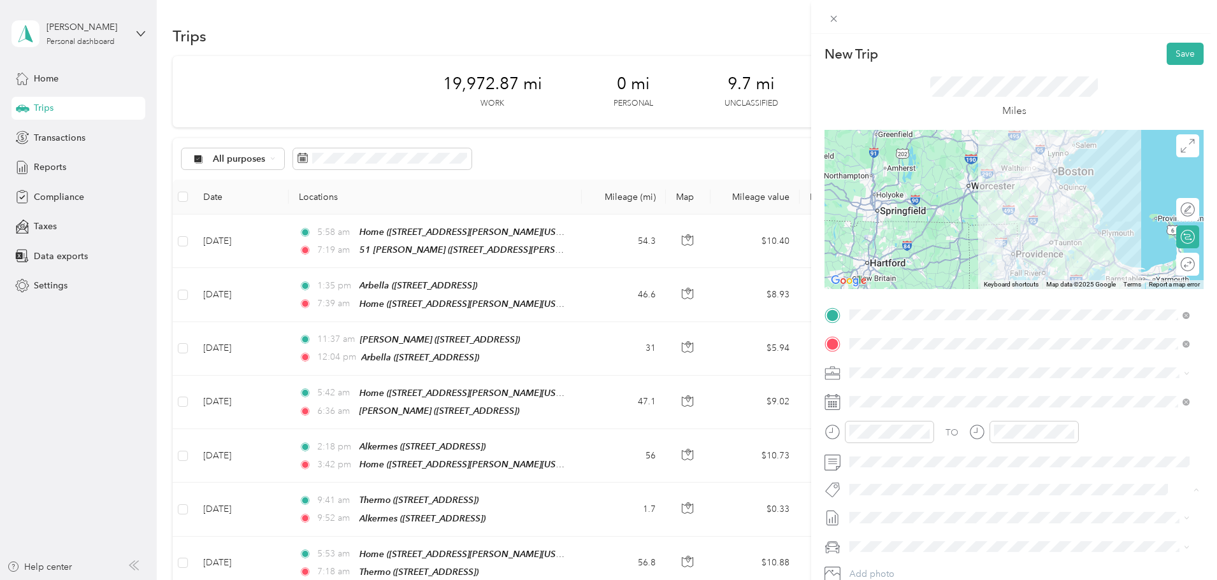
click at [886, 340] on span "51 [PERSON_NAME]" at bounding box center [899, 338] width 73 height 11
click at [1168, 48] on button "Save" at bounding box center [1184, 54] width 37 height 22
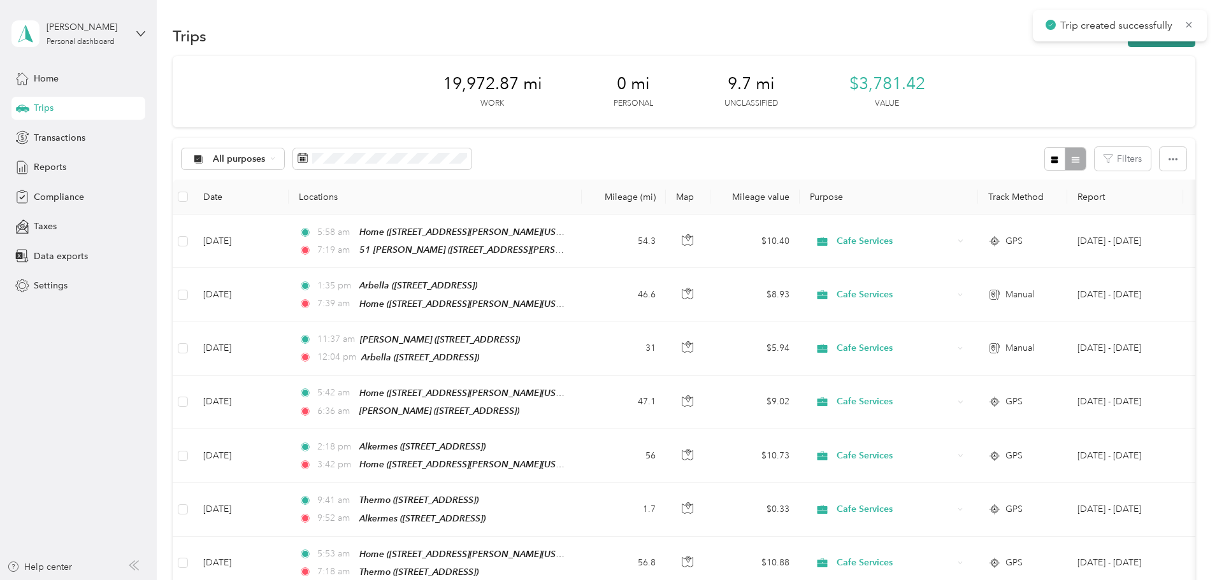
click at [1128, 45] on button "New trip" at bounding box center [1162, 36] width 68 height 22
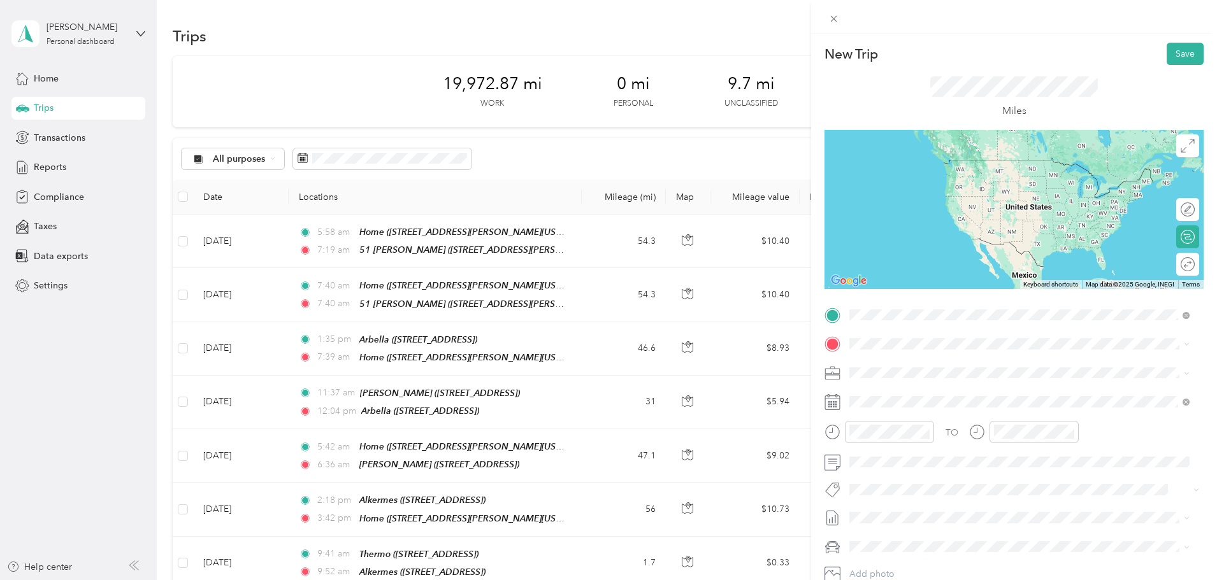
click at [921, 360] on div "51 [PERSON_NAME]" at bounding box center [972, 365] width 198 height 11
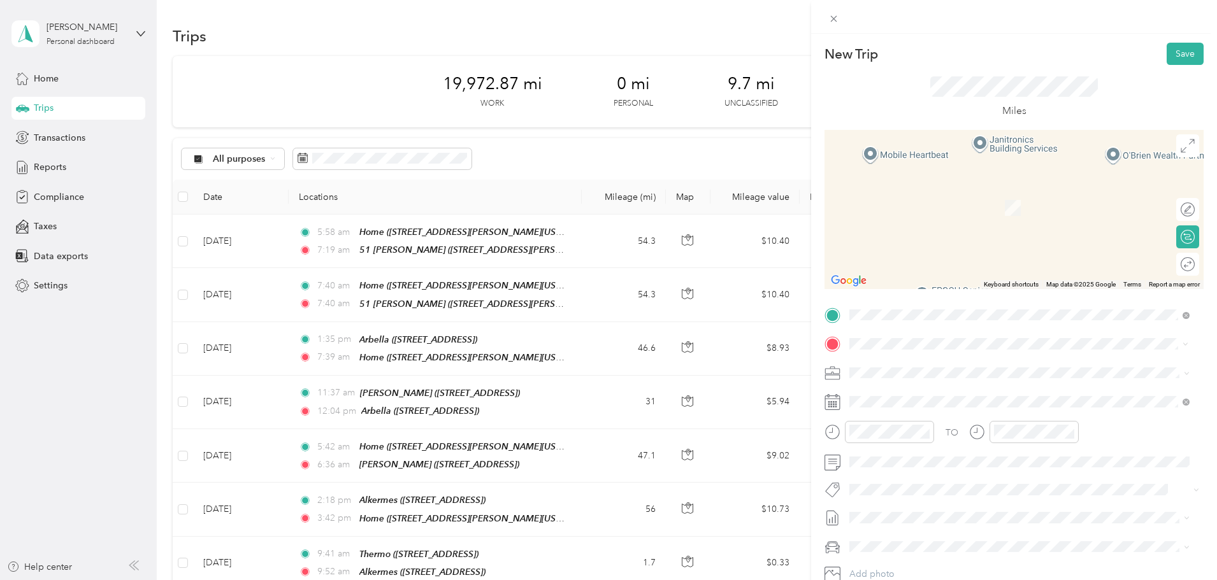
click at [912, 396] on div "Home" at bounding box center [972, 394] width 198 height 11
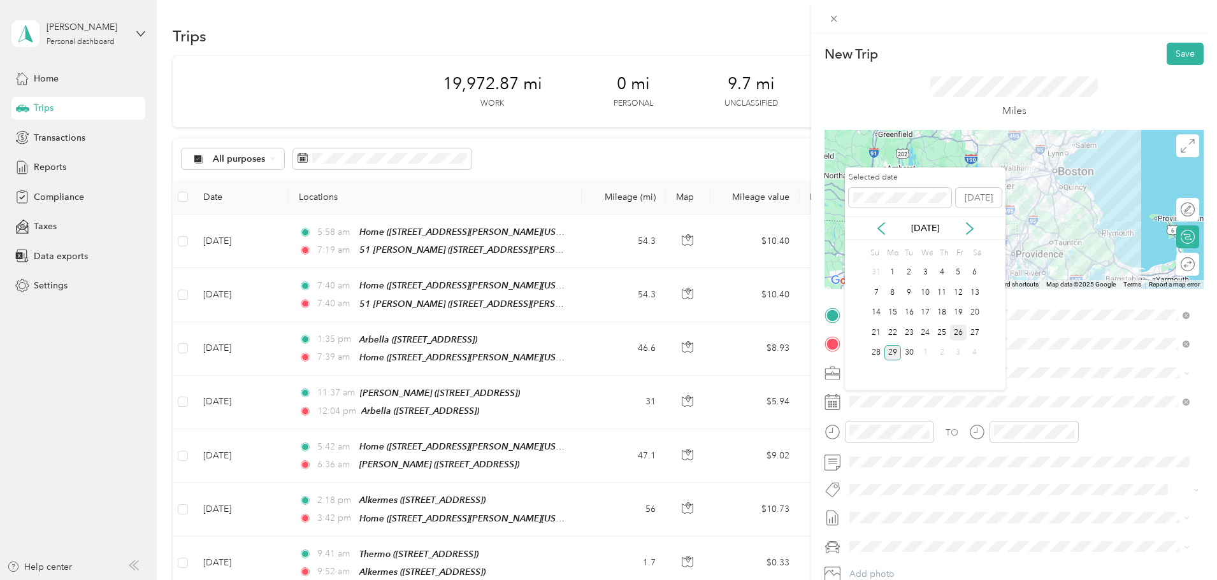
click at [958, 334] on div "26" at bounding box center [958, 333] width 17 height 16
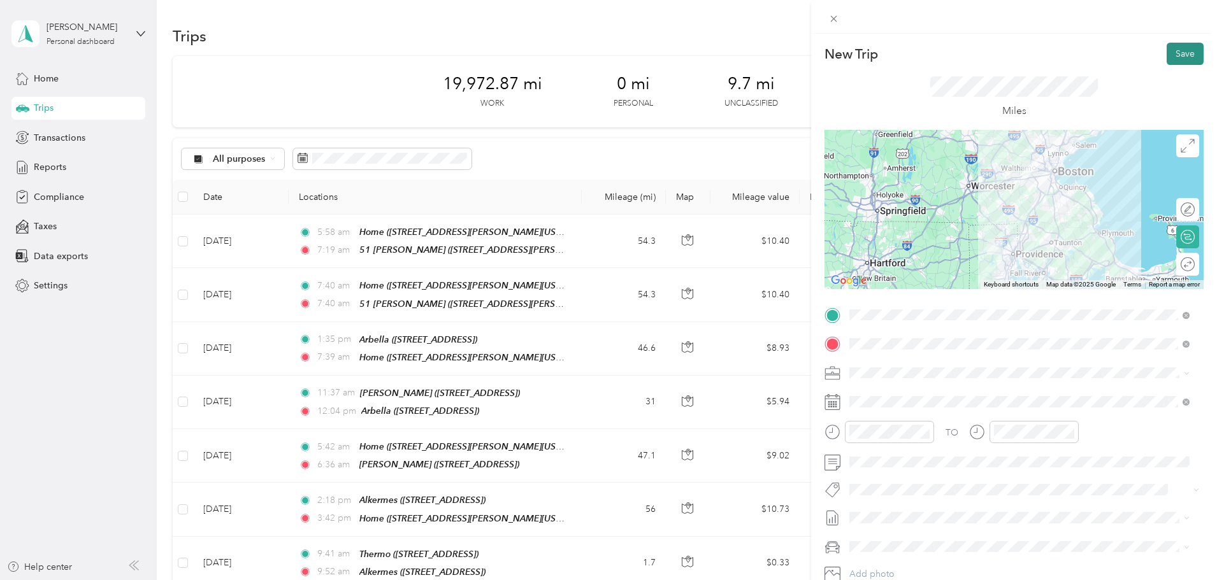
click at [1170, 55] on button "Save" at bounding box center [1184, 54] width 37 height 22
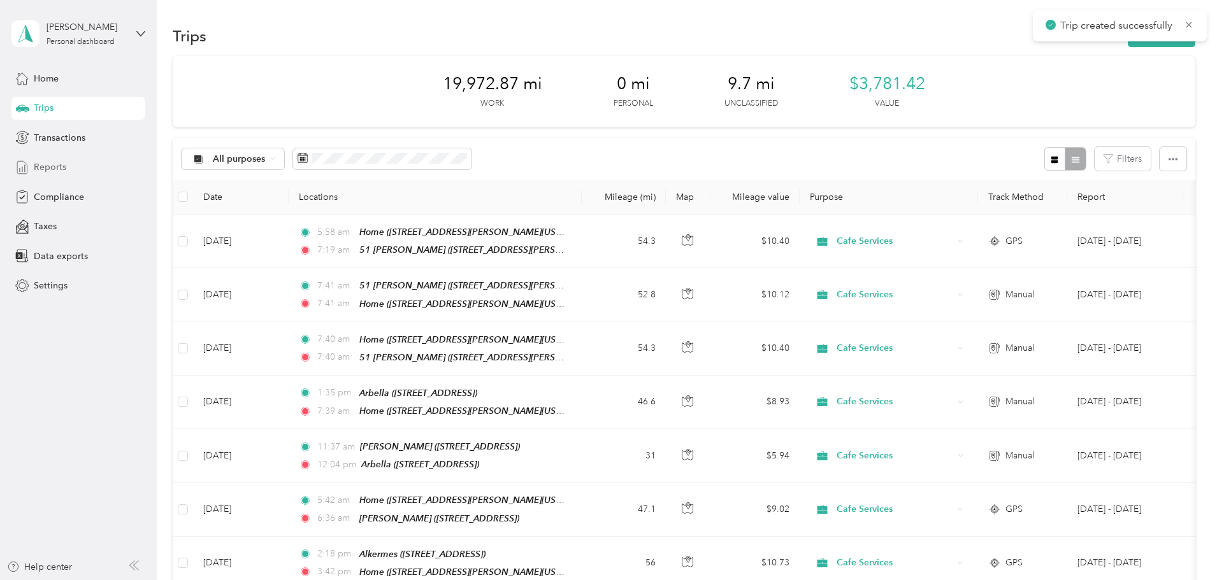
click at [112, 168] on div "Reports" at bounding box center [78, 167] width 134 height 23
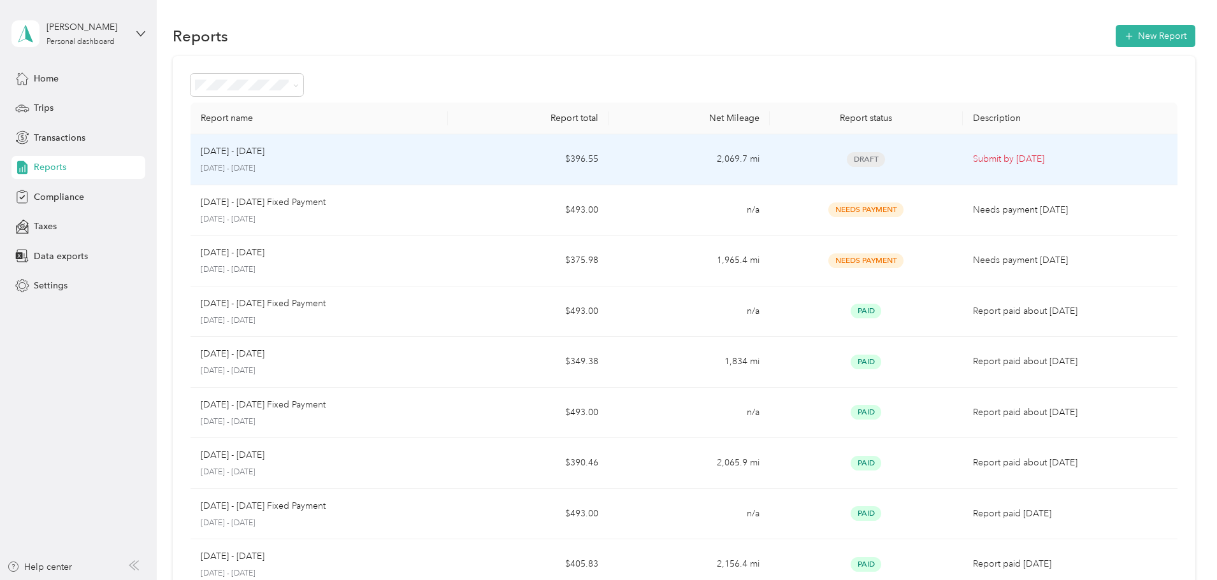
click at [498, 166] on td "$396.55" at bounding box center [528, 159] width 161 height 51
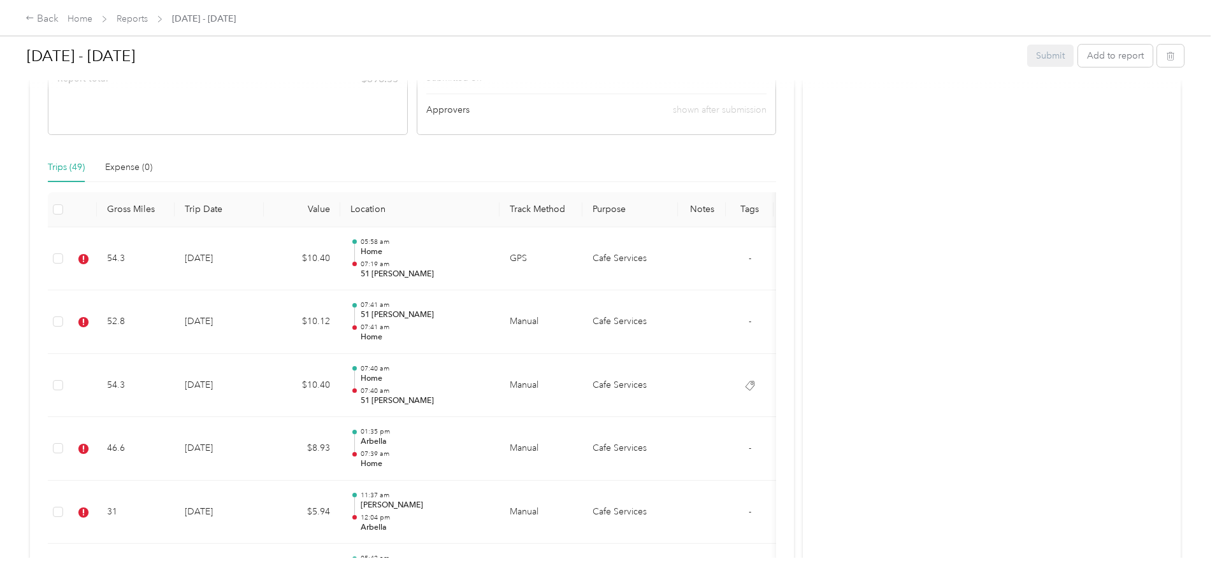
scroll to position [319, 0]
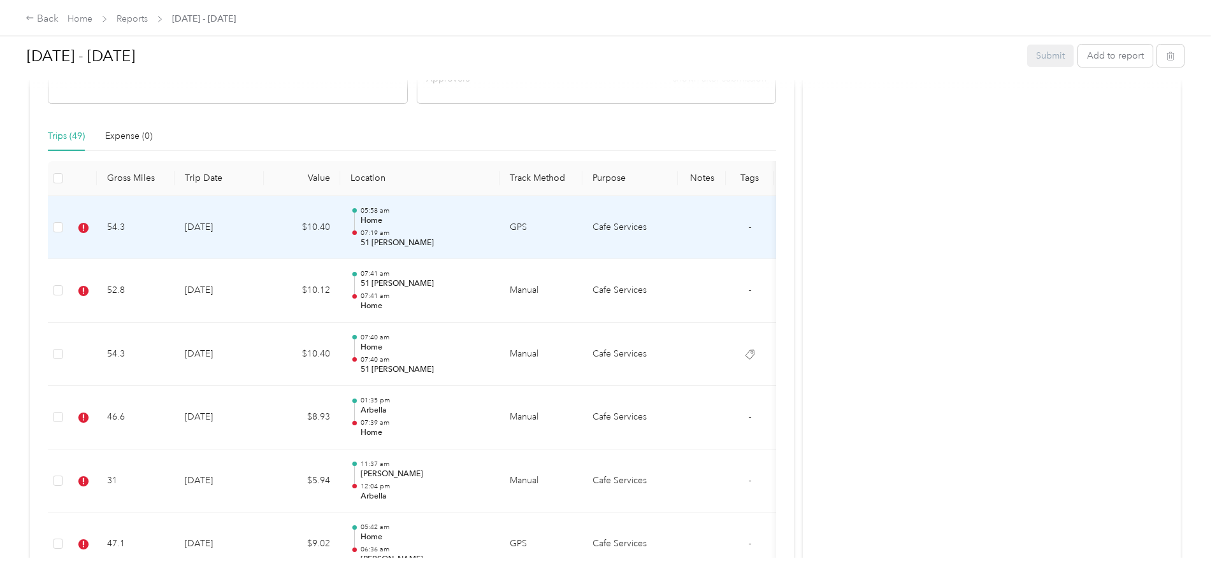
click at [489, 233] on p "07:19 am" at bounding box center [425, 233] width 129 height 9
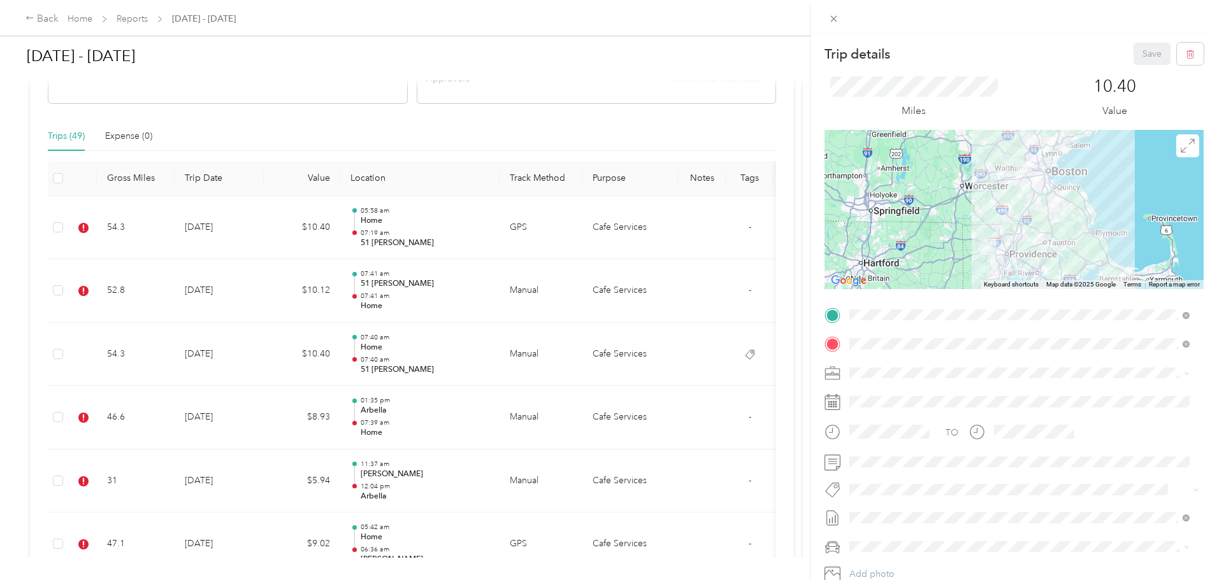
click at [887, 340] on span "51 [PERSON_NAME]" at bounding box center [899, 337] width 73 height 11
click at [1133, 59] on button "Save" at bounding box center [1151, 54] width 37 height 22
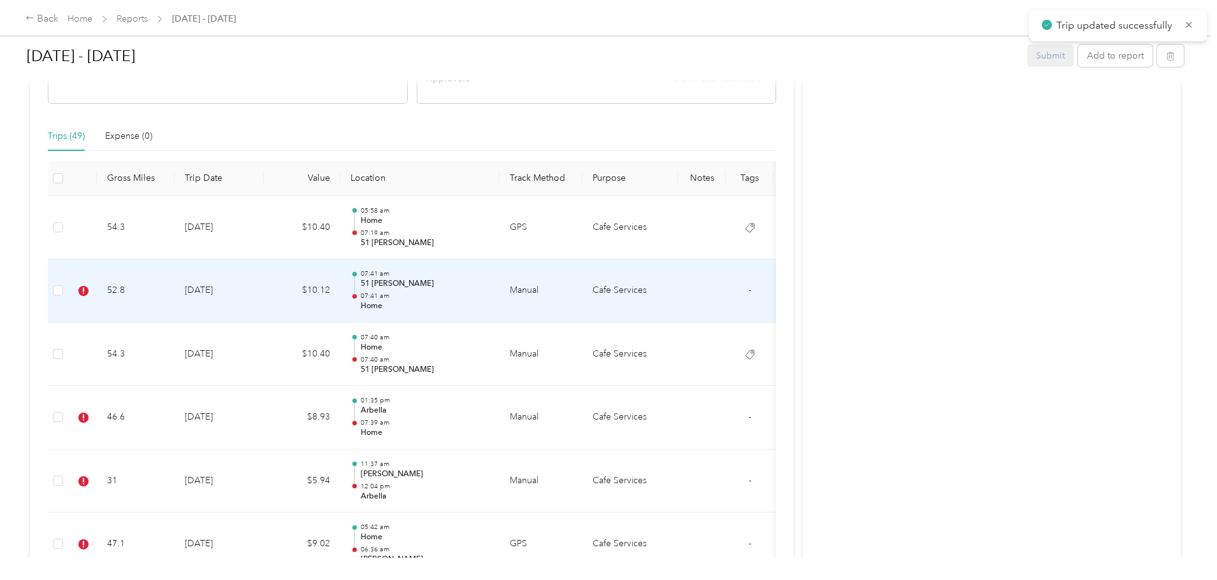
click at [489, 282] on p "51 [PERSON_NAME]" at bounding box center [425, 283] width 129 height 11
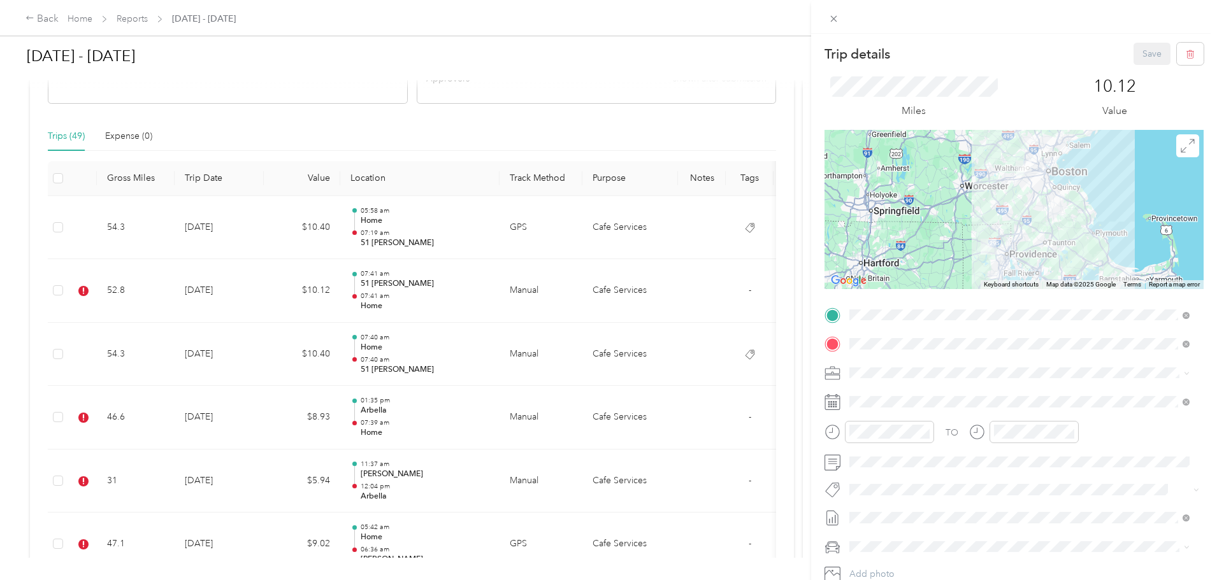
click at [876, 341] on button "51 [PERSON_NAME]" at bounding box center [899, 337] width 90 height 16
click at [1140, 61] on button "Save" at bounding box center [1151, 54] width 37 height 22
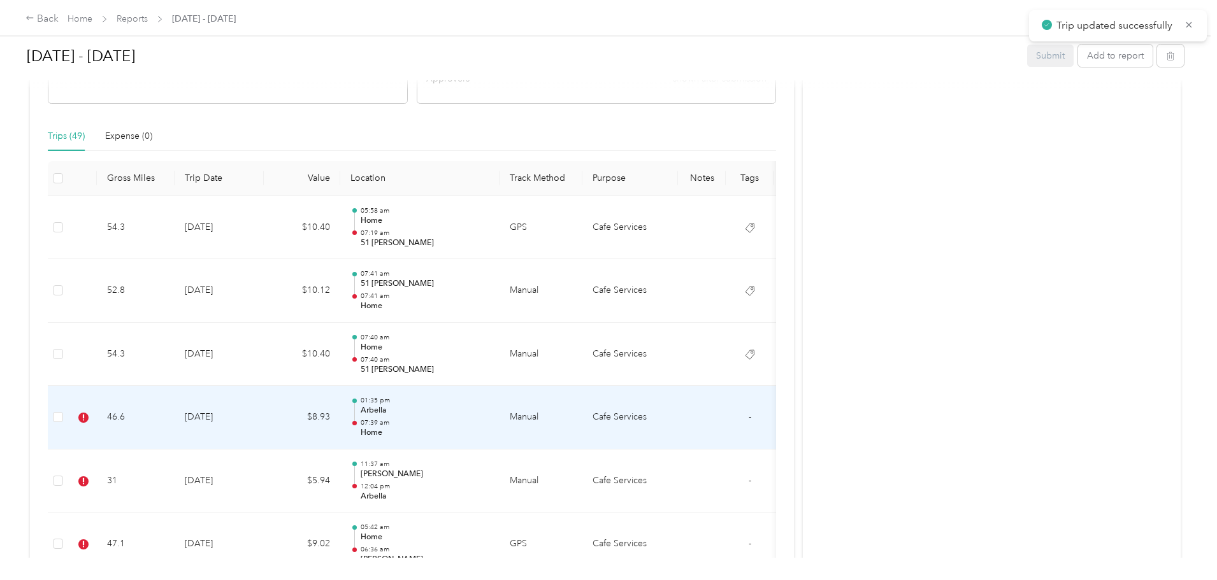
click at [489, 413] on p "Arbella" at bounding box center [425, 410] width 129 height 11
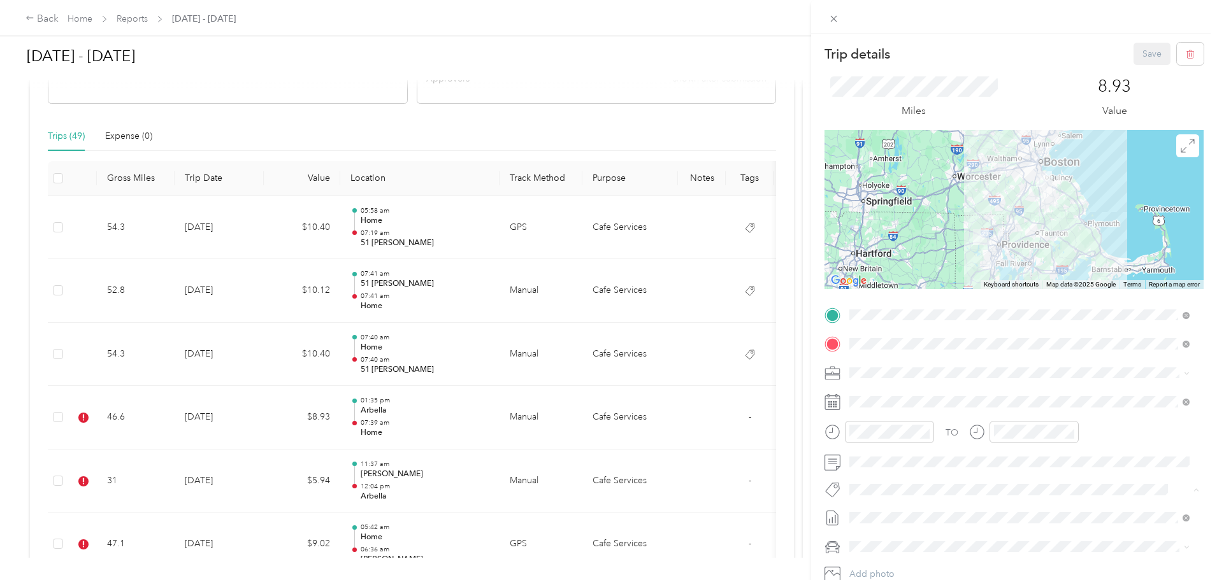
click at [892, 344] on button "Arbella" at bounding box center [876, 345] width 44 height 16
click at [1137, 54] on button "Save" at bounding box center [1151, 54] width 37 height 22
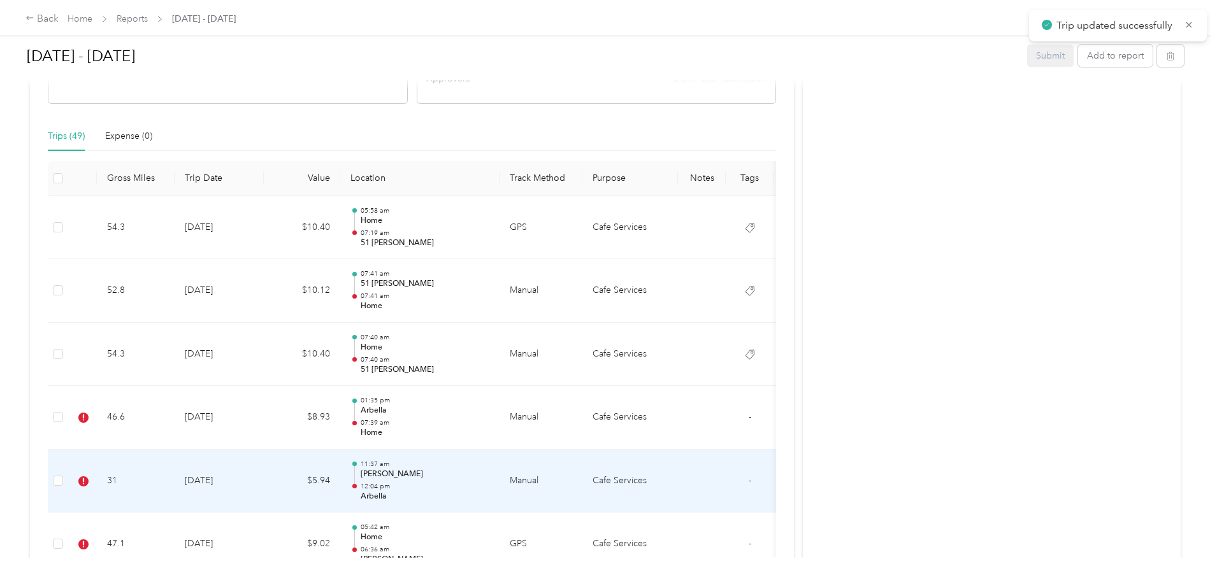
click at [489, 476] on p "[PERSON_NAME]" at bounding box center [425, 474] width 129 height 11
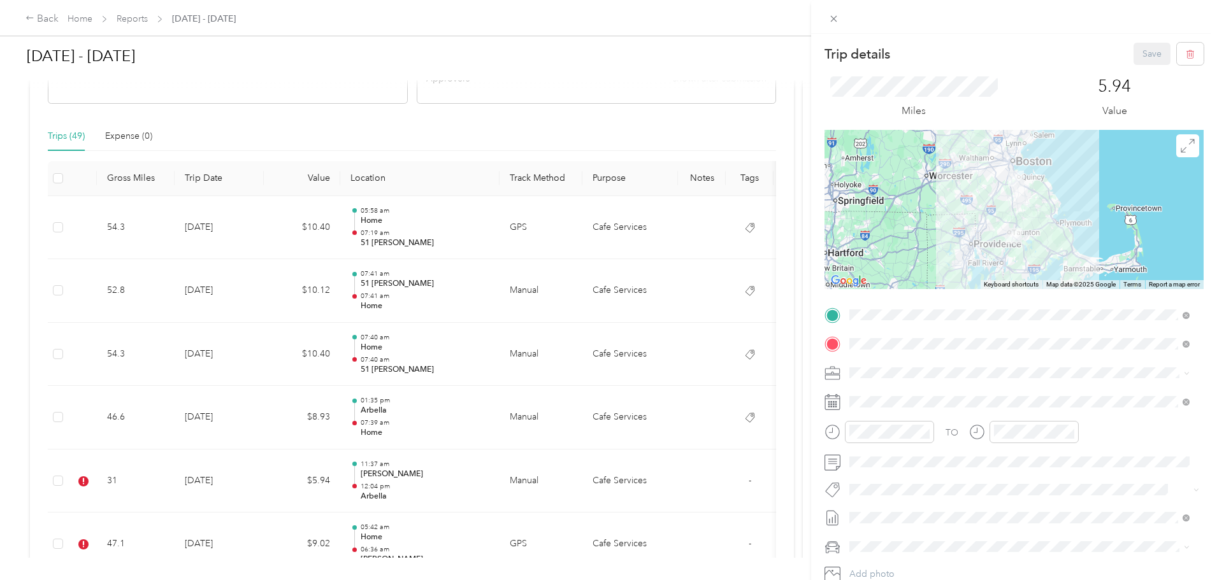
click at [883, 508] on span "[PERSON_NAME] Furniture" at bounding box center [910, 511] width 95 height 11
click at [1150, 55] on button "Save" at bounding box center [1151, 54] width 37 height 22
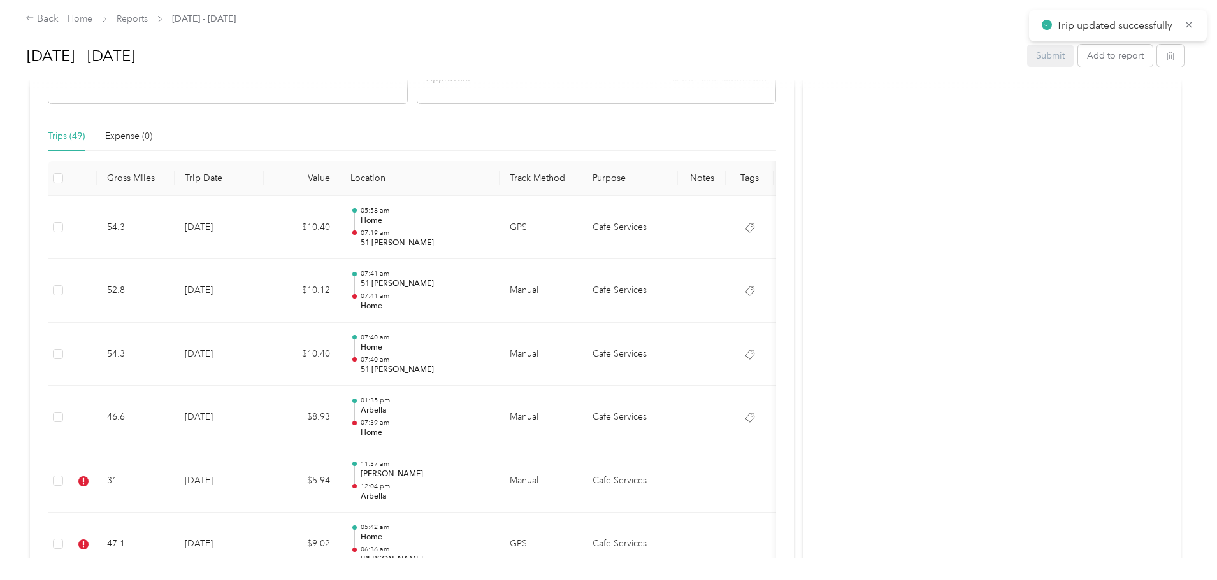
click at [548, 127] on div "Trips (49) Expense (0)" at bounding box center [412, 136] width 728 height 29
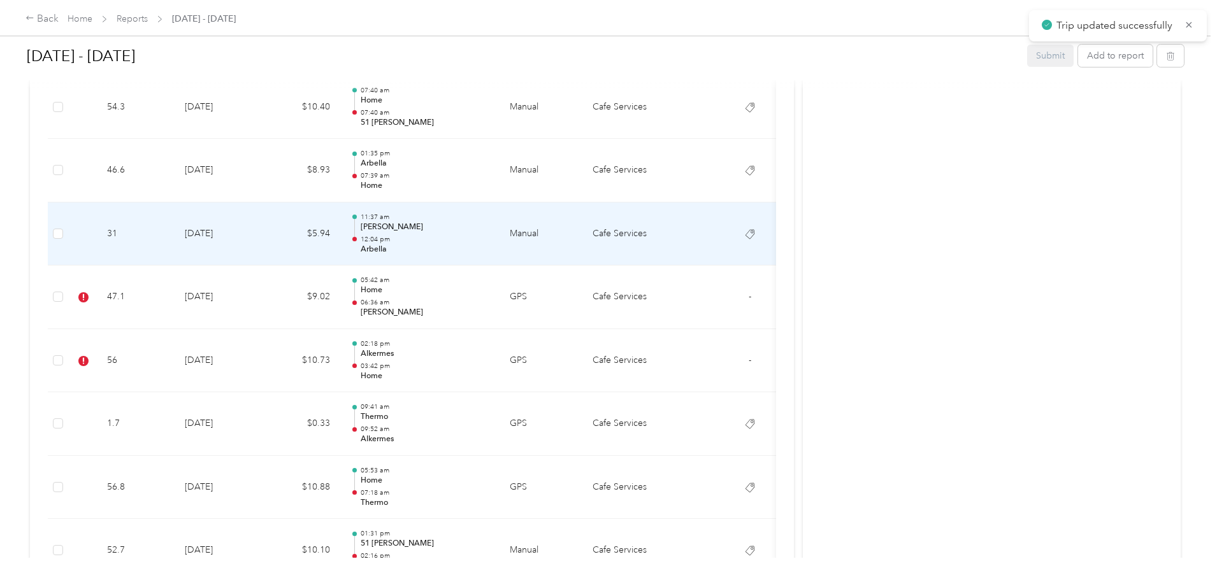
scroll to position [573, 0]
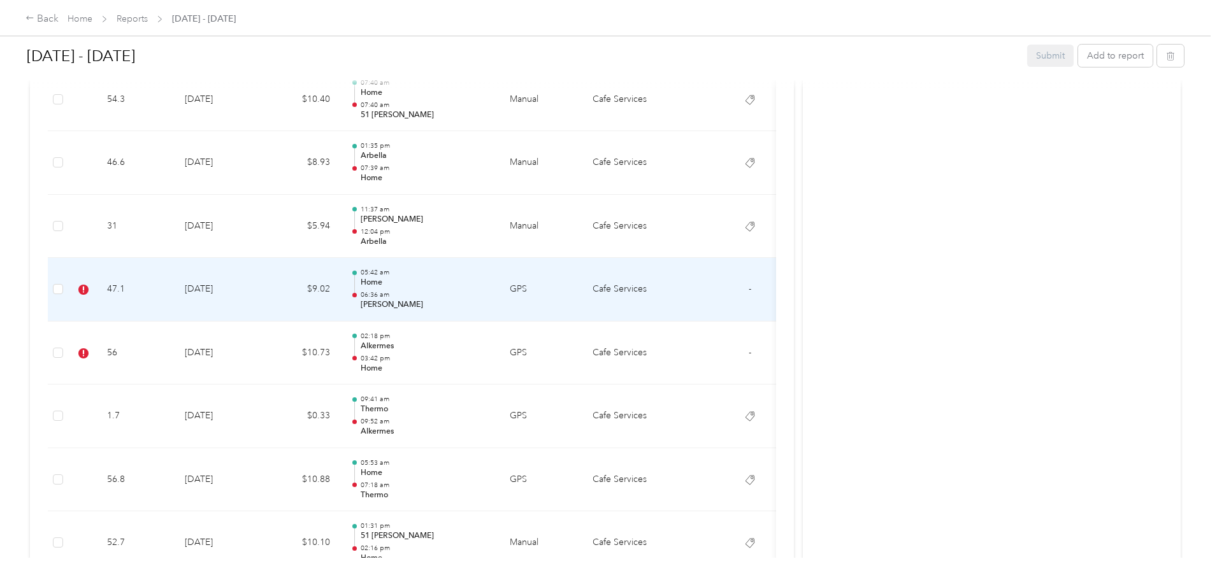
click at [489, 293] on p "06:36 am" at bounding box center [425, 295] width 129 height 9
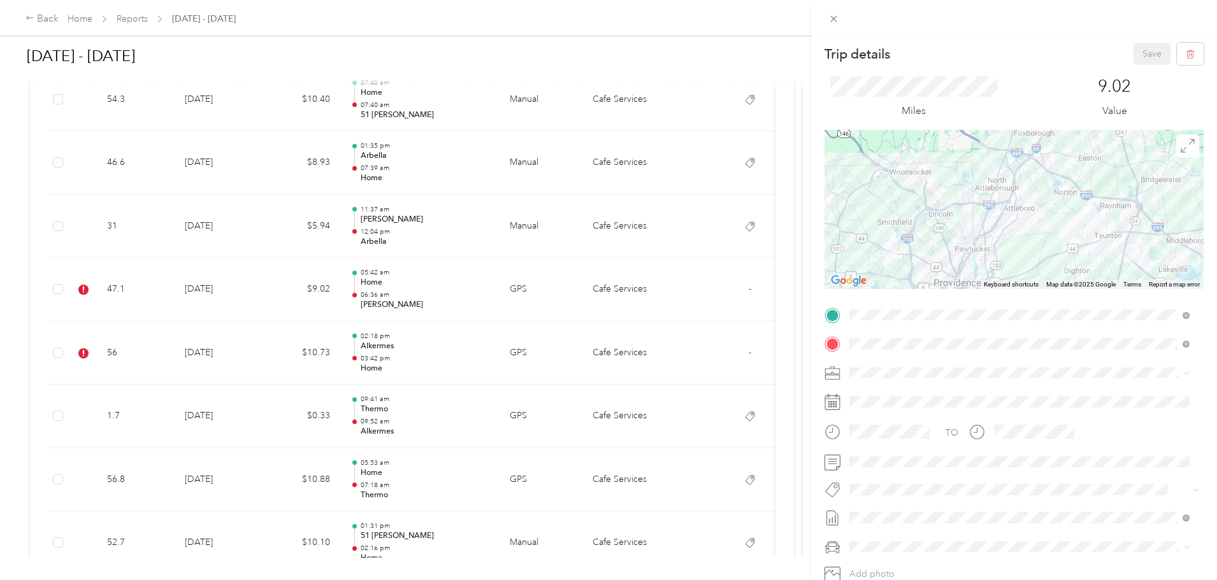
click at [898, 513] on span "[PERSON_NAME] Furniture" at bounding box center [910, 510] width 95 height 11
click at [1137, 49] on button "Save" at bounding box center [1151, 54] width 37 height 22
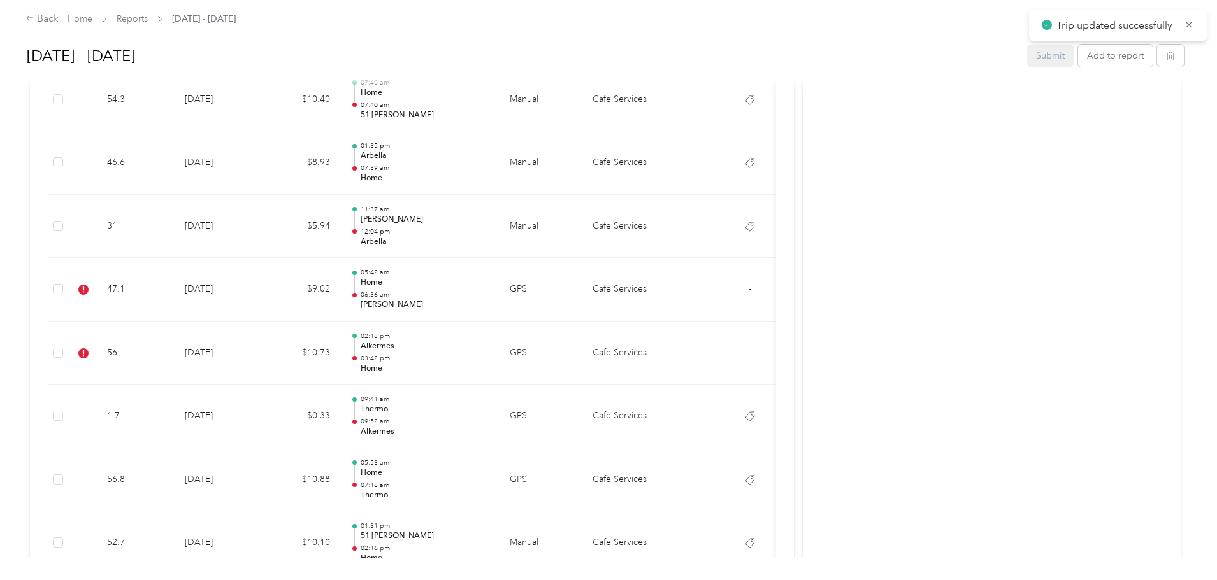
click at [489, 357] on p "03:42 pm" at bounding box center [425, 358] width 129 height 9
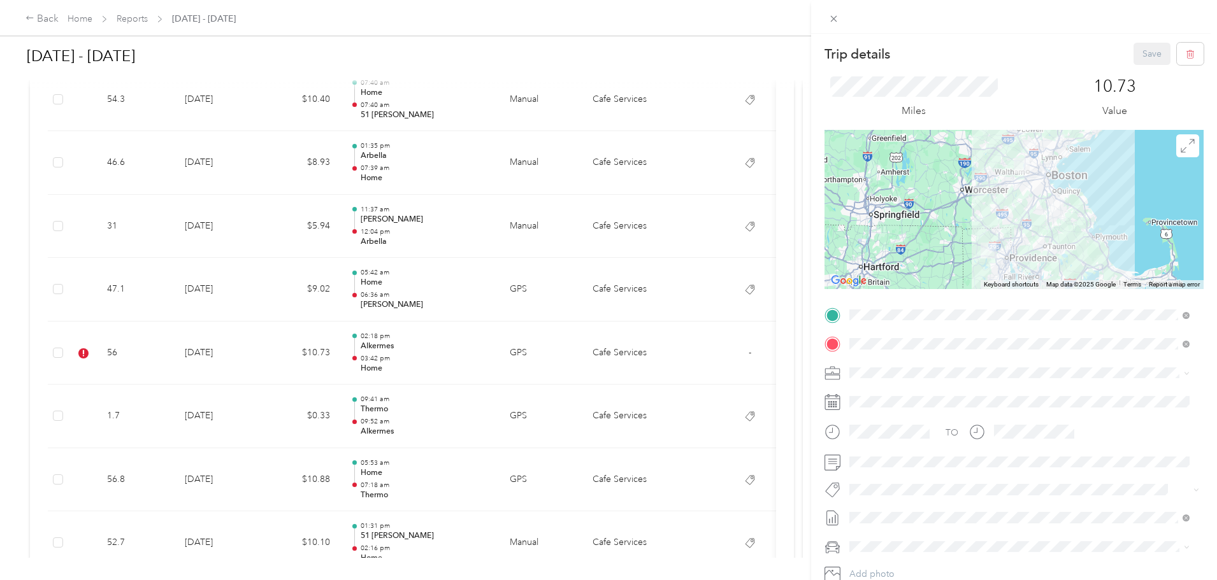
click at [868, 360] on span "900 Café" at bounding box center [879, 362] width 32 height 11
click at [1142, 55] on button "Save" at bounding box center [1151, 54] width 37 height 22
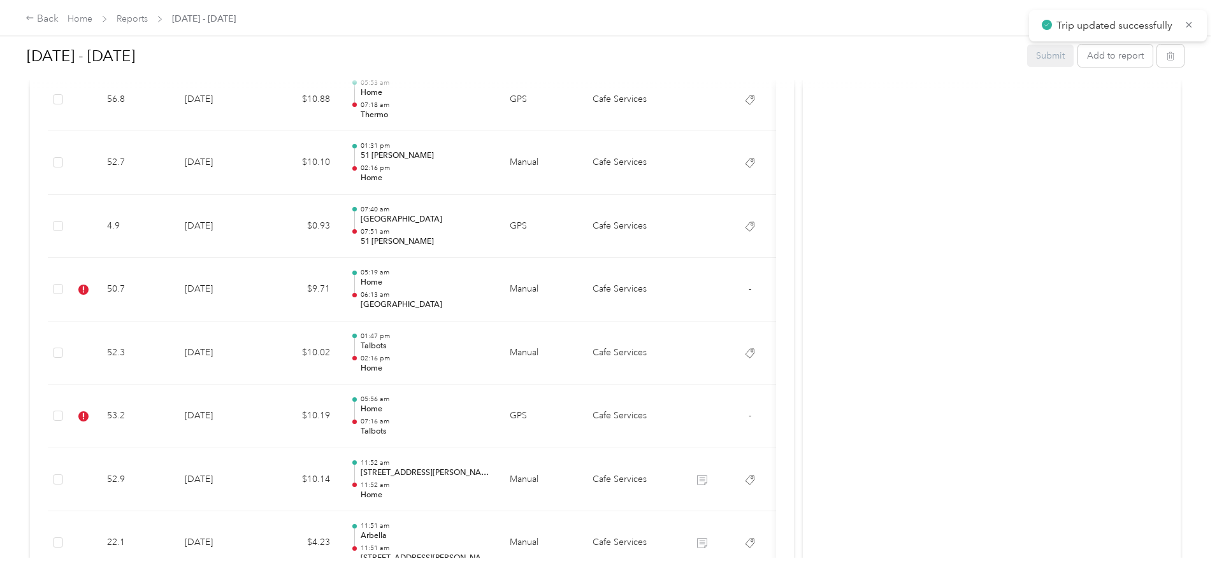
scroll to position [956, 0]
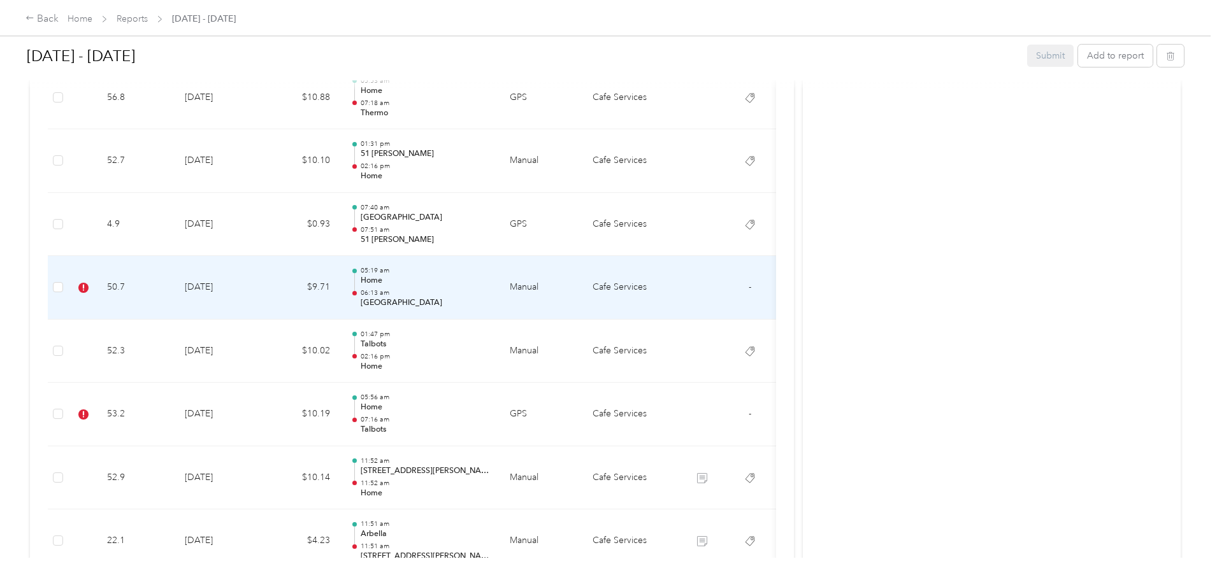
click at [489, 283] on p "Home" at bounding box center [425, 280] width 129 height 11
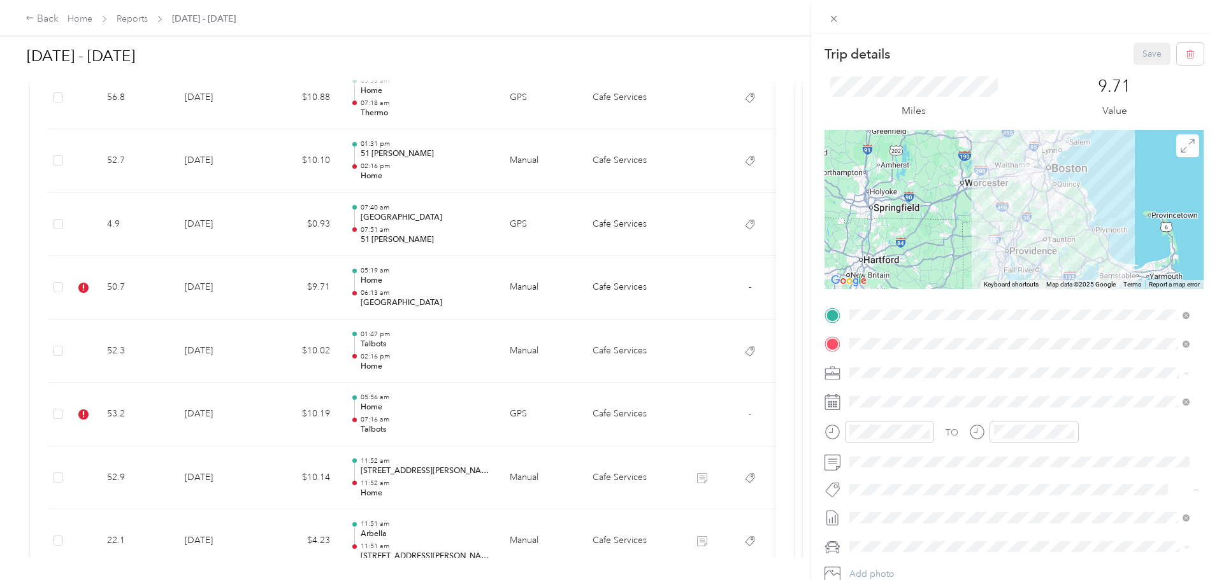
click at [896, 562] on span "[GEOGRAPHIC_DATA]" at bounding box center [903, 561] width 81 height 11
click at [1145, 56] on button "Save" at bounding box center [1151, 54] width 37 height 22
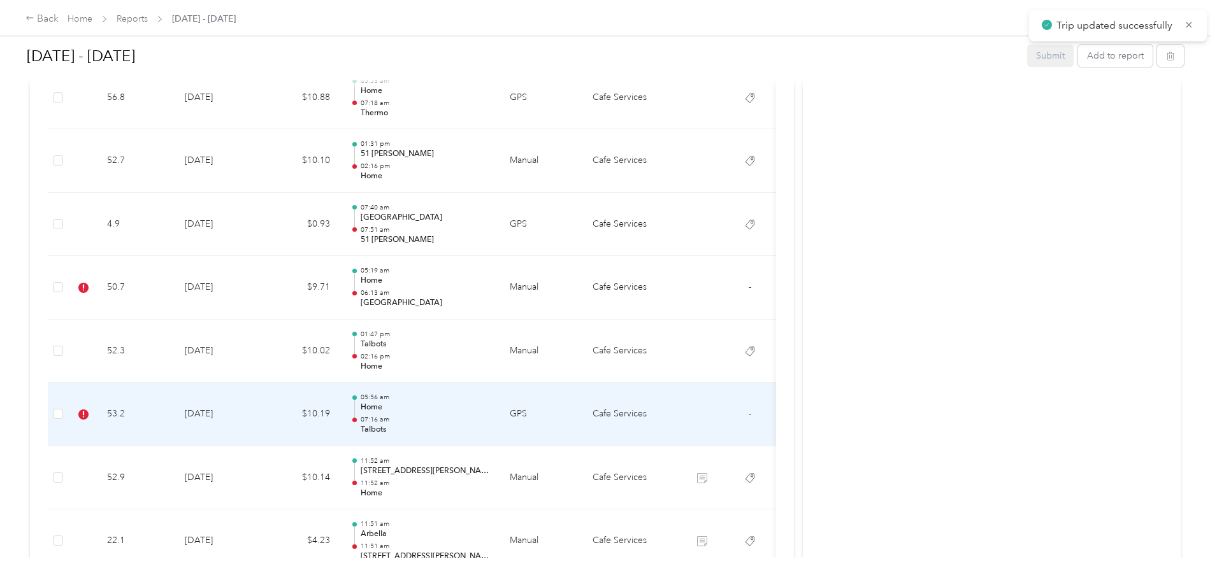
click at [489, 416] on p "07:16 am" at bounding box center [425, 419] width 129 height 9
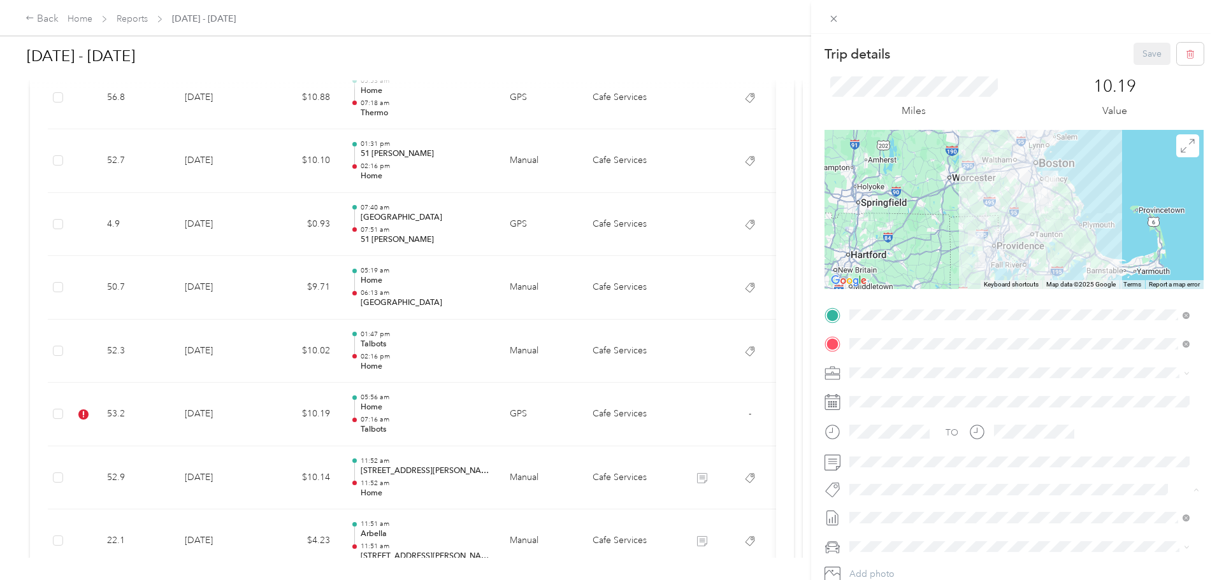
click at [870, 559] on span "Talbots" at bounding box center [875, 561] width 25 height 11
click at [1138, 53] on button "Save" at bounding box center [1151, 54] width 37 height 22
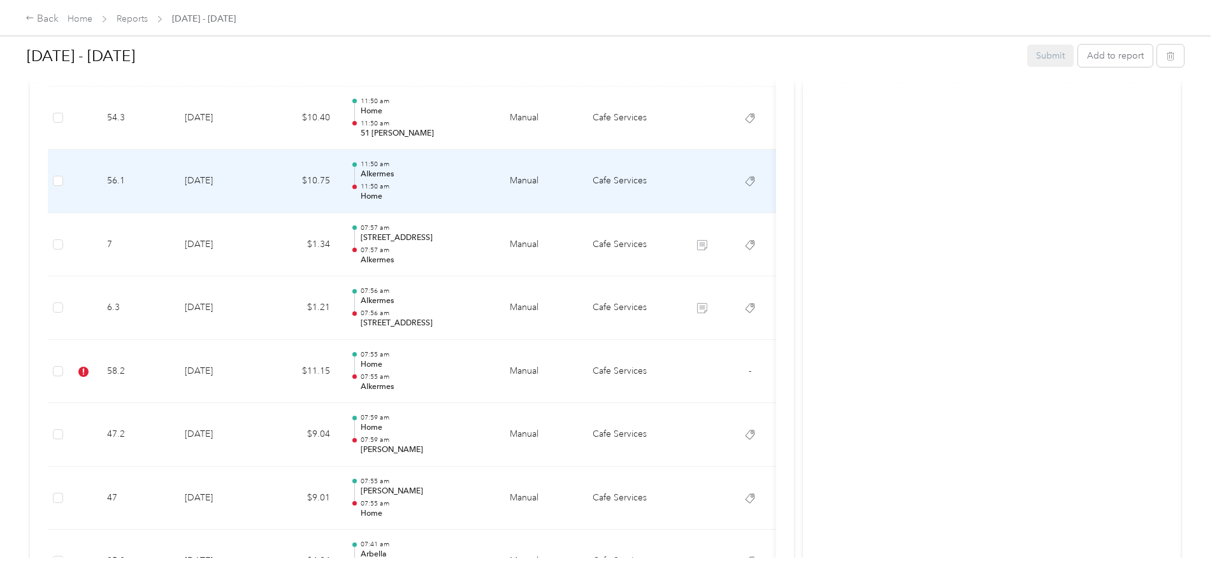
scroll to position [1593, 0]
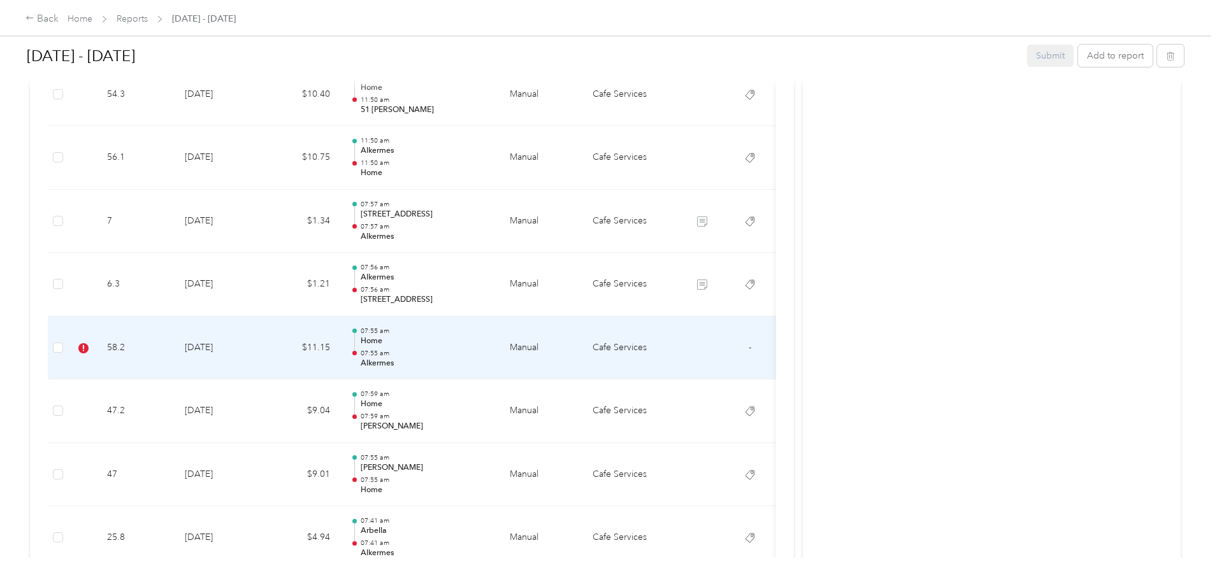
click at [489, 345] on p "Home" at bounding box center [425, 341] width 129 height 11
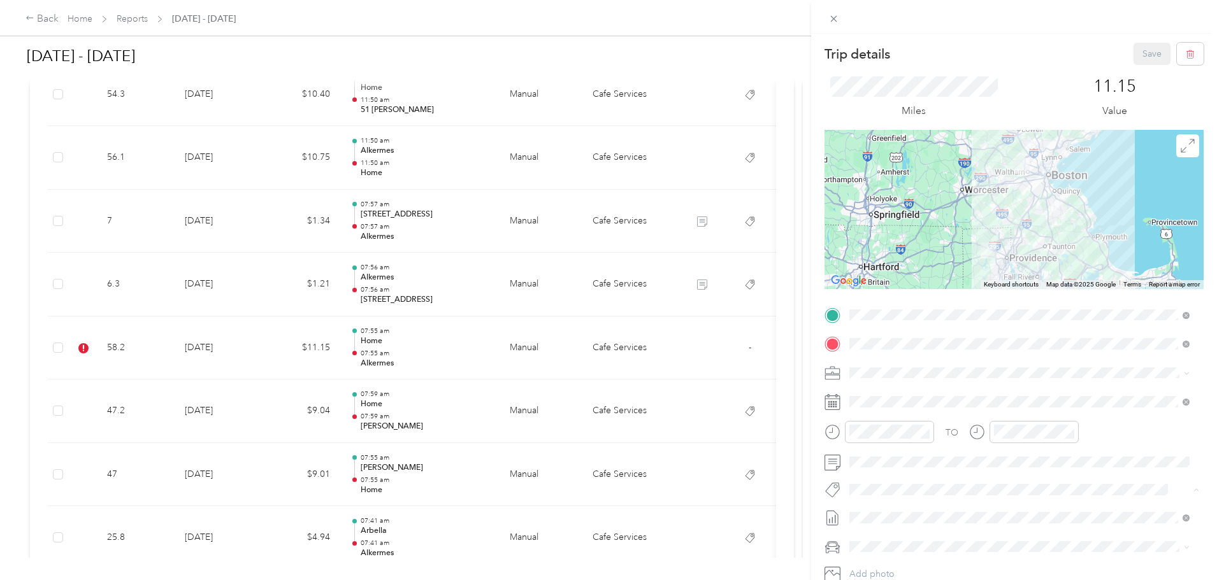
click at [885, 364] on span "900 Café" at bounding box center [879, 362] width 32 height 11
click at [1136, 47] on button "Save" at bounding box center [1151, 54] width 37 height 22
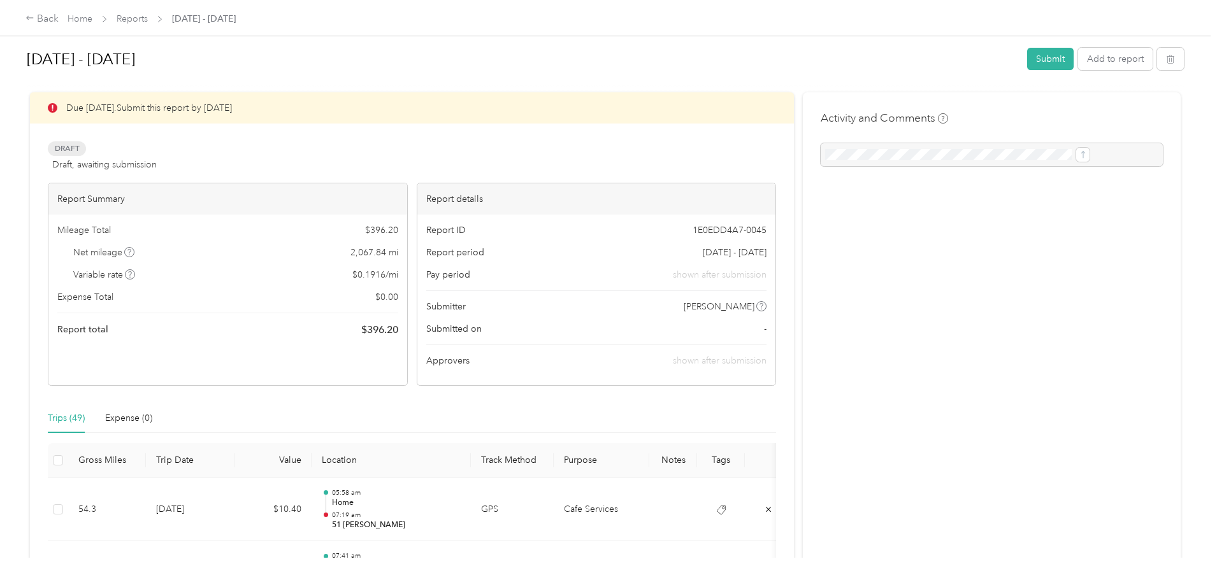
scroll to position [0, 0]
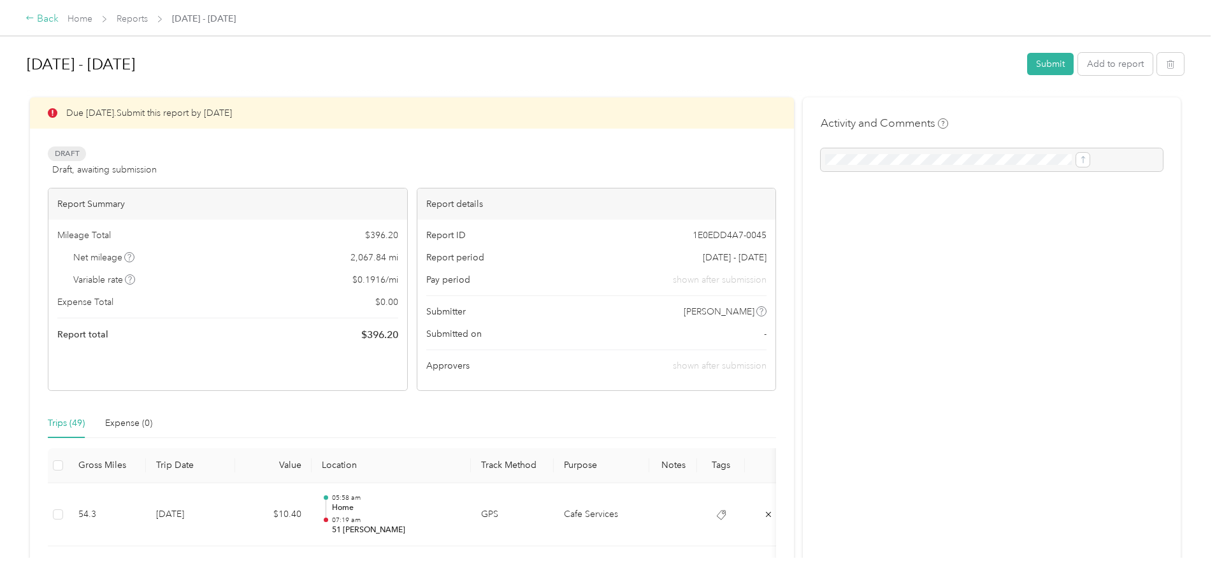
click at [59, 18] on div "Back" at bounding box center [41, 18] width 33 height 15
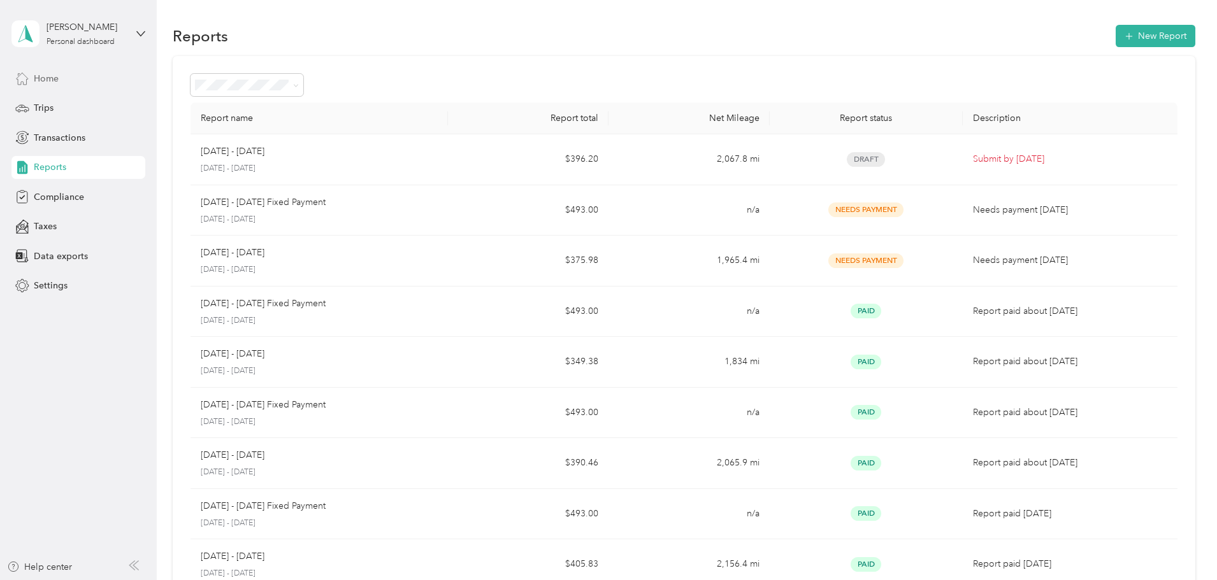
click at [53, 77] on span "Home" at bounding box center [46, 78] width 25 height 13
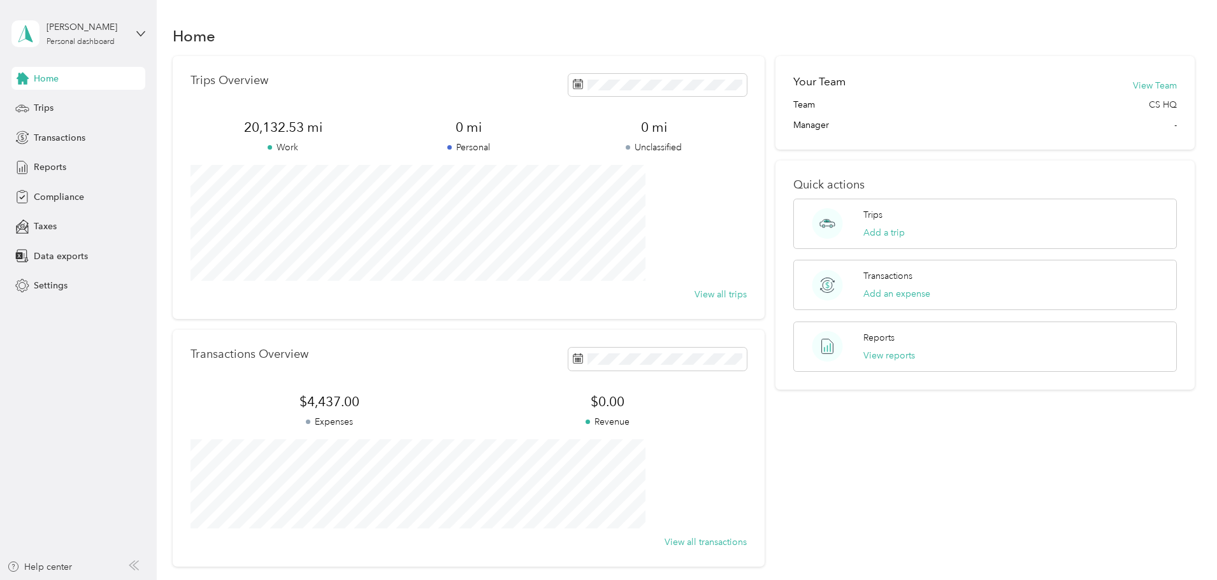
click at [864, 22] on div "Home Trips Overview 20,132.53 mi Work 0 mi Personal 0 mi Unclassified View all …" at bounding box center [684, 318] width 1054 height 636
click at [41, 104] on span "Trips" at bounding box center [44, 107] width 20 height 13
